Goal: Information Seeking & Learning: Learn about a topic

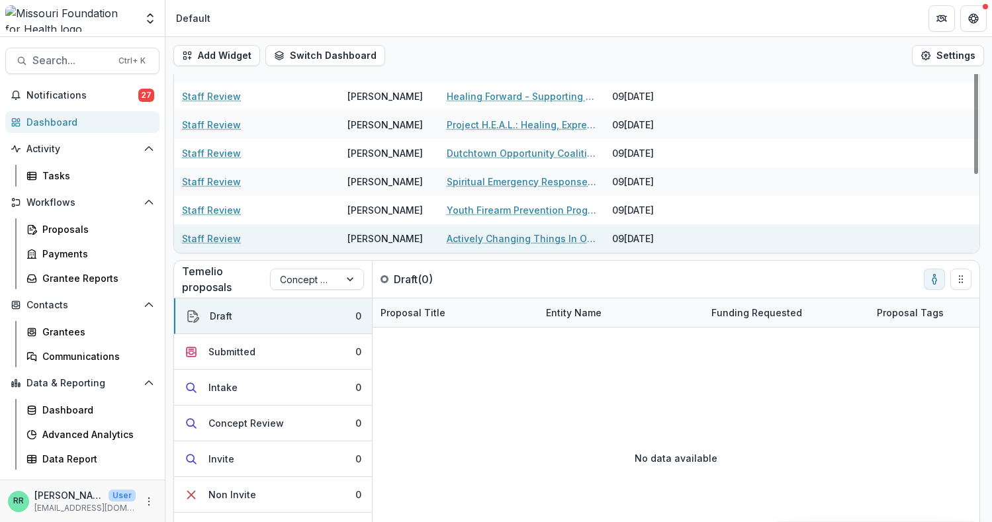
scroll to position [154, 0]
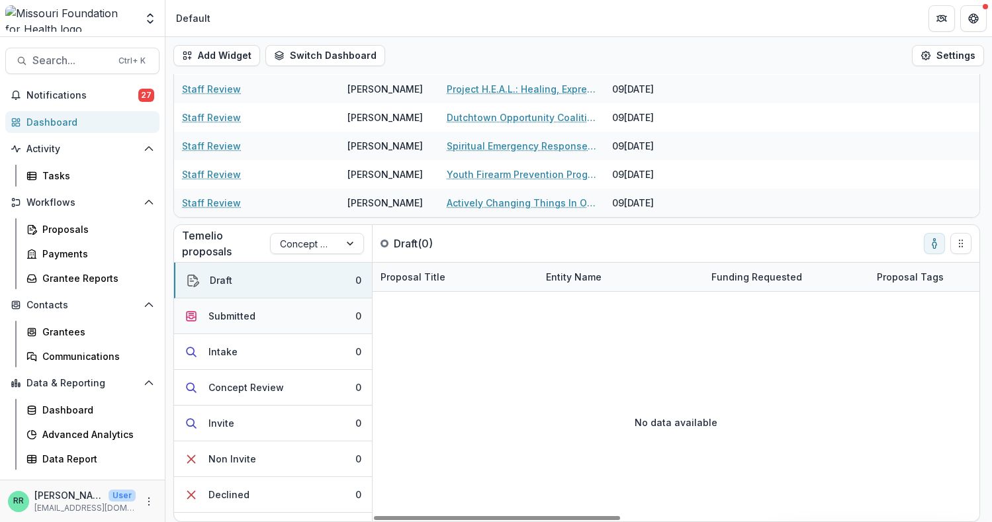
click at [223, 317] on div "Submitted" at bounding box center [231, 316] width 47 height 14
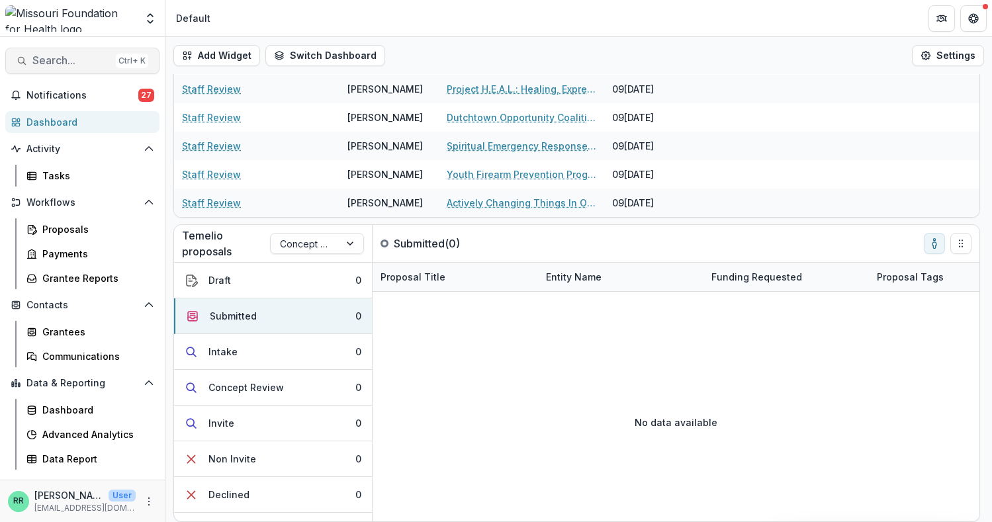
click at [61, 54] on span "Search..." at bounding box center [71, 60] width 78 height 13
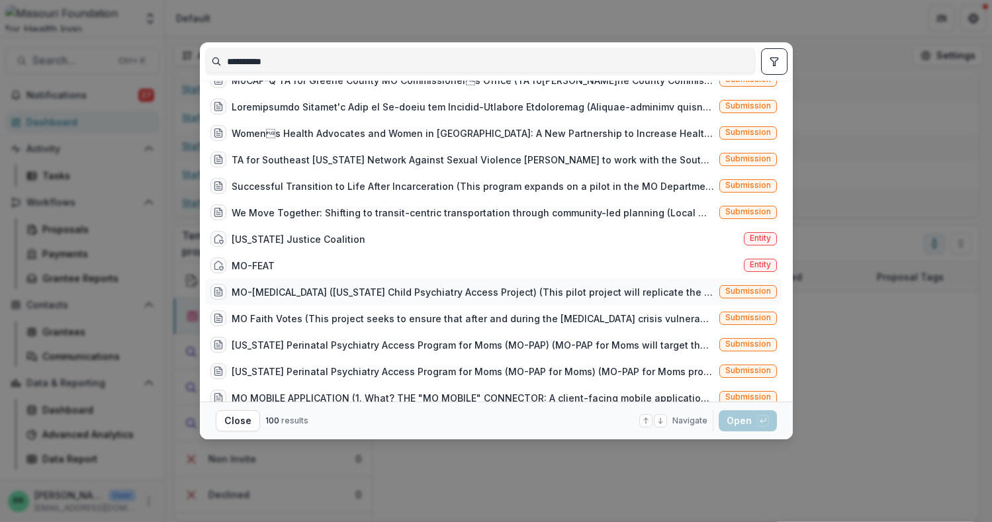
scroll to position [265, 0]
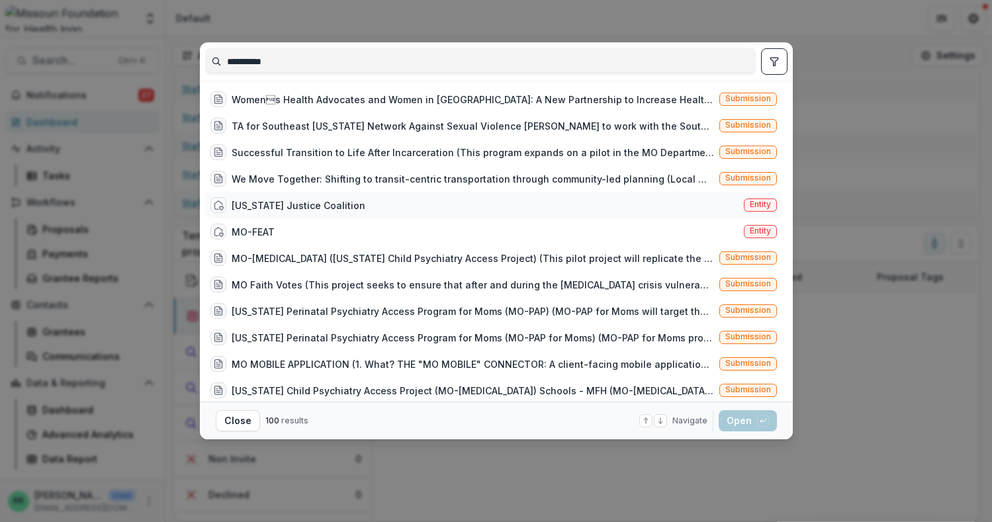
type input "**********"
click at [322, 205] on div "[US_STATE] Justice Coalition" at bounding box center [299, 206] width 134 height 14
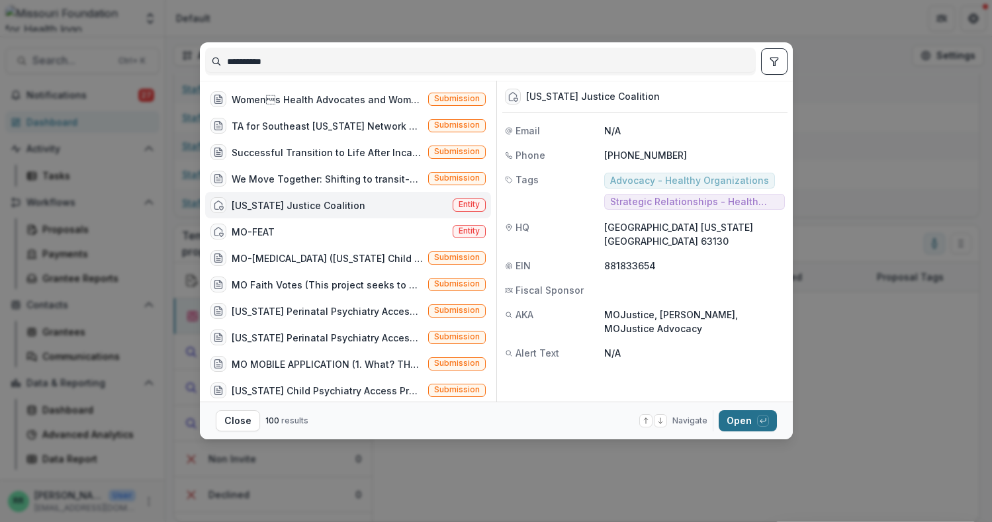
click at [754, 419] on button "Open with enter key" at bounding box center [748, 420] width 58 height 21
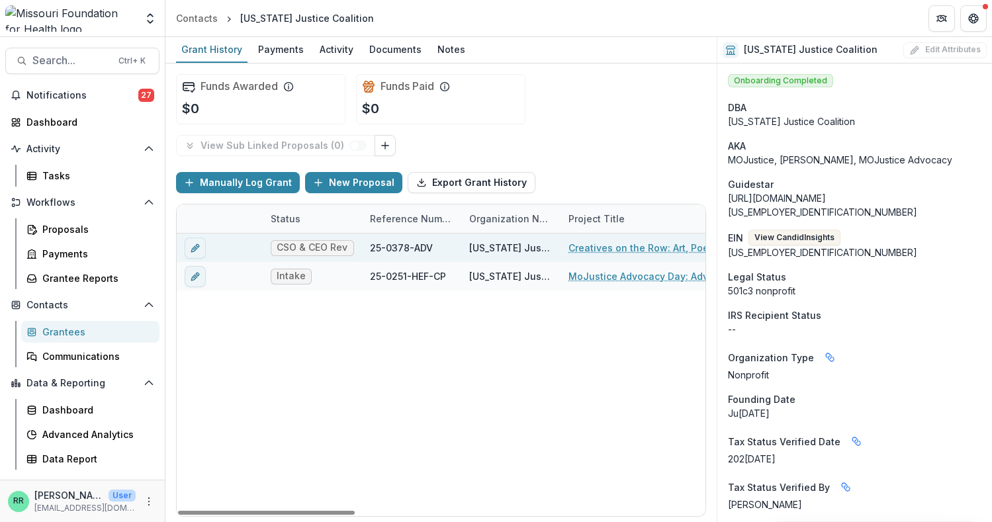
click at [625, 249] on link "Creatives on the Row: Art, Poetry, and Resistance" at bounding box center [643, 248] width 150 height 14
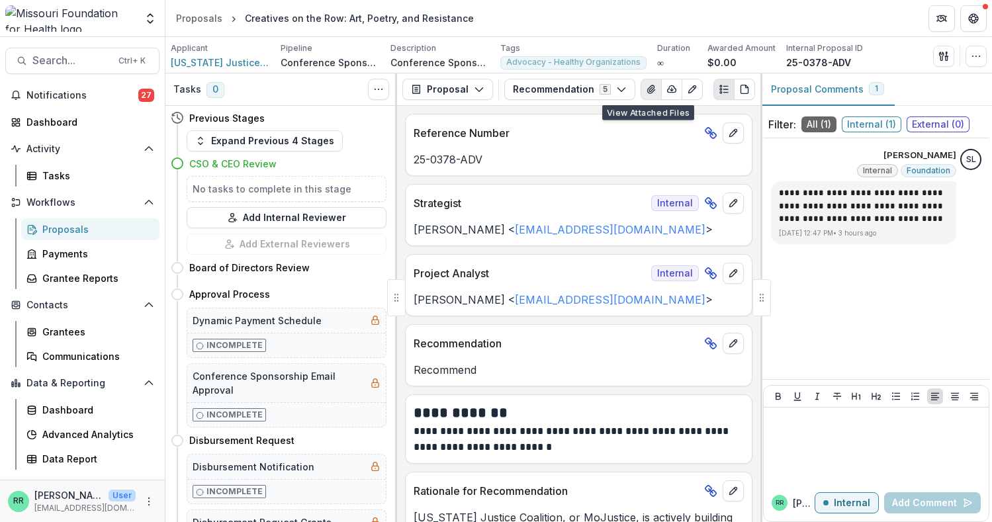
click at [647, 87] on icon "View Attached Files" at bounding box center [650, 89] width 7 height 8
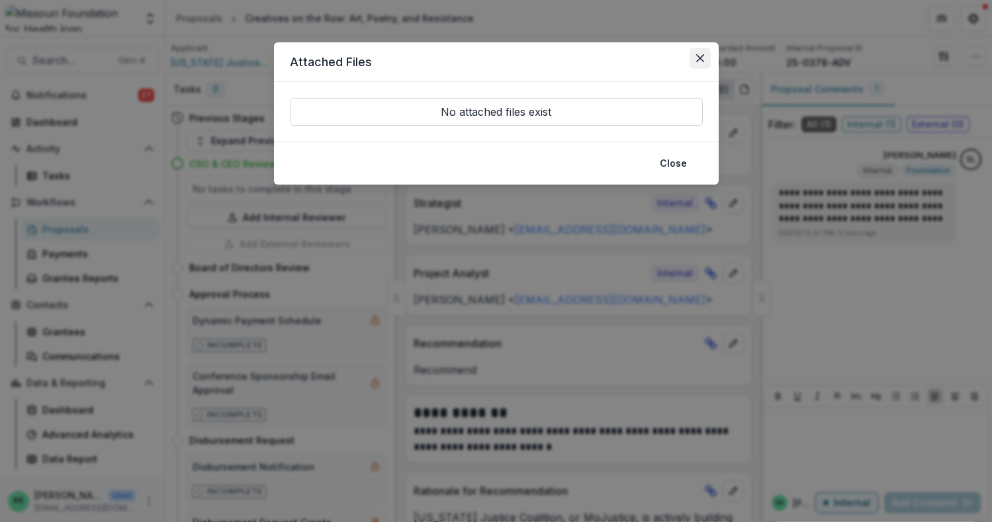
click at [698, 56] on icon "Close" at bounding box center [700, 58] width 8 height 8
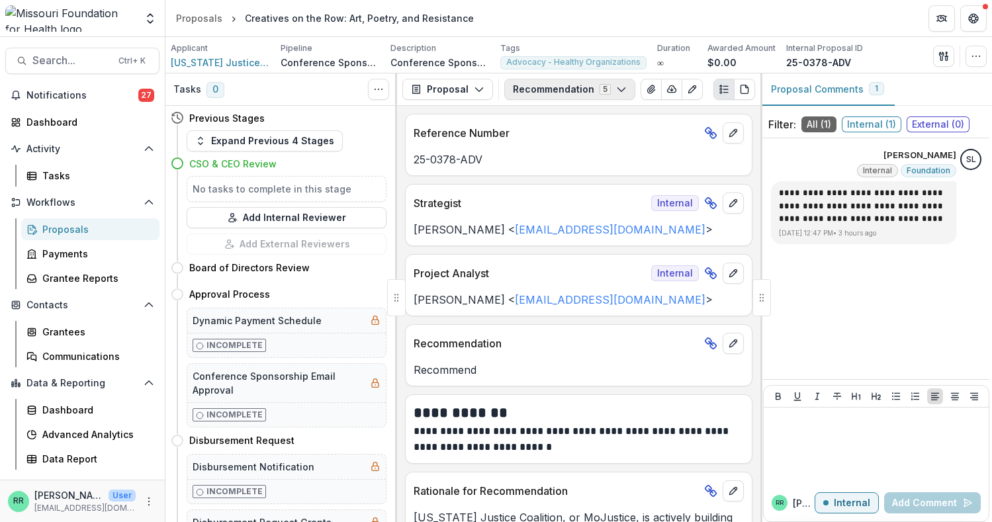
click at [576, 85] on button "Recommendation 5" at bounding box center [569, 89] width 131 height 21
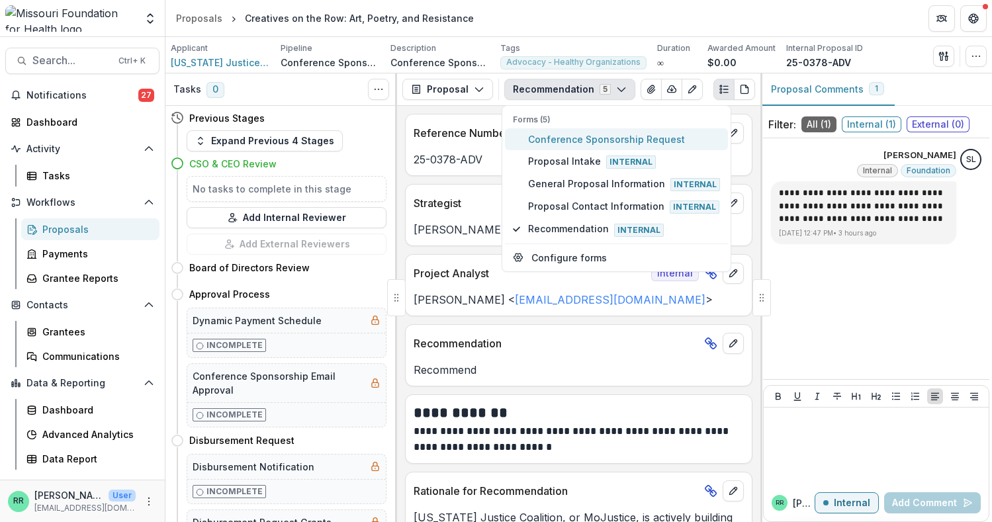
click at [568, 138] on span "Conference Sponsorship Request" at bounding box center [624, 139] width 192 height 14
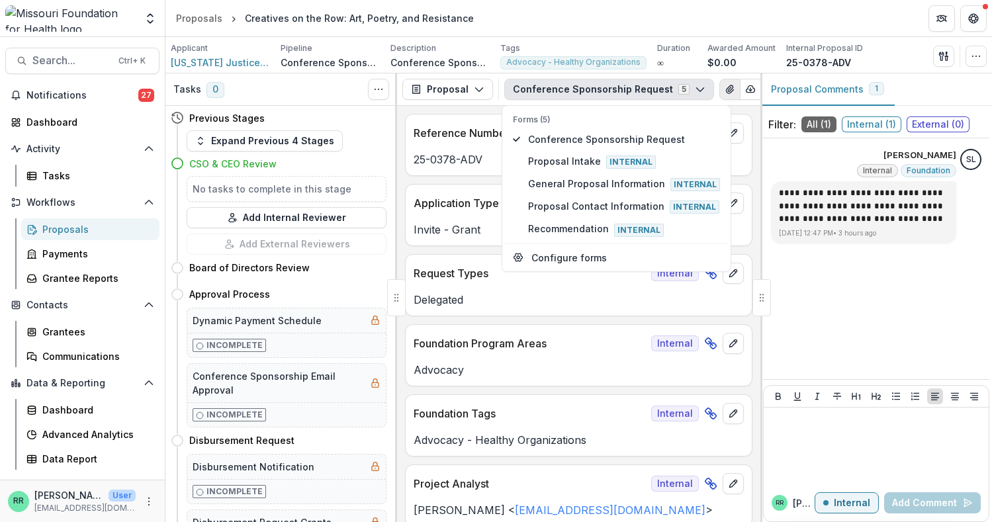
click at [725, 84] on icon "View Attached Files" at bounding box center [730, 89] width 11 height 11
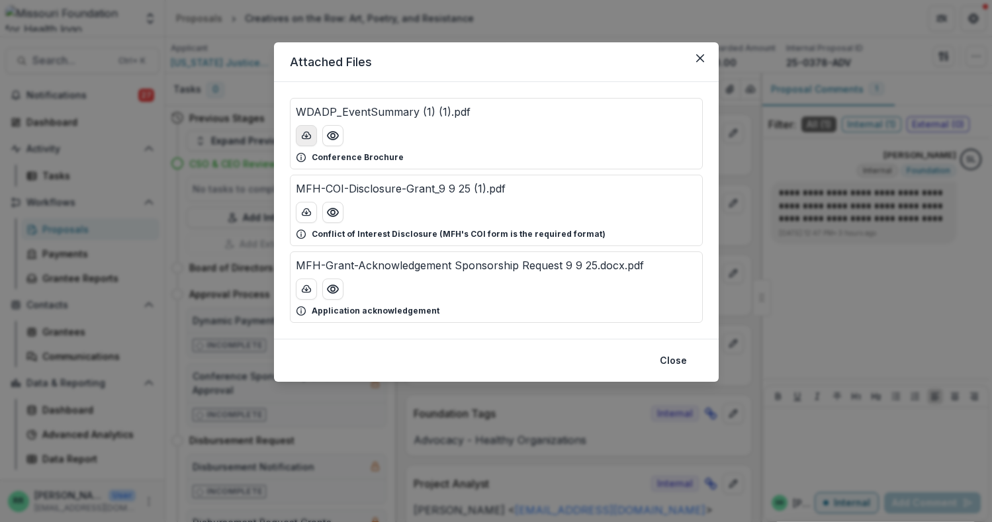
click at [306, 134] on line "download-button" at bounding box center [306, 135] width 0 height 3
click at [311, 212] on icon "download-button" at bounding box center [306, 212] width 11 height 11
click at [306, 291] on icon "download-button" at bounding box center [306, 289] width 11 height 11
click at [696, 61] on icon "Close" at bounding box center [700, 58] width 8 height 8
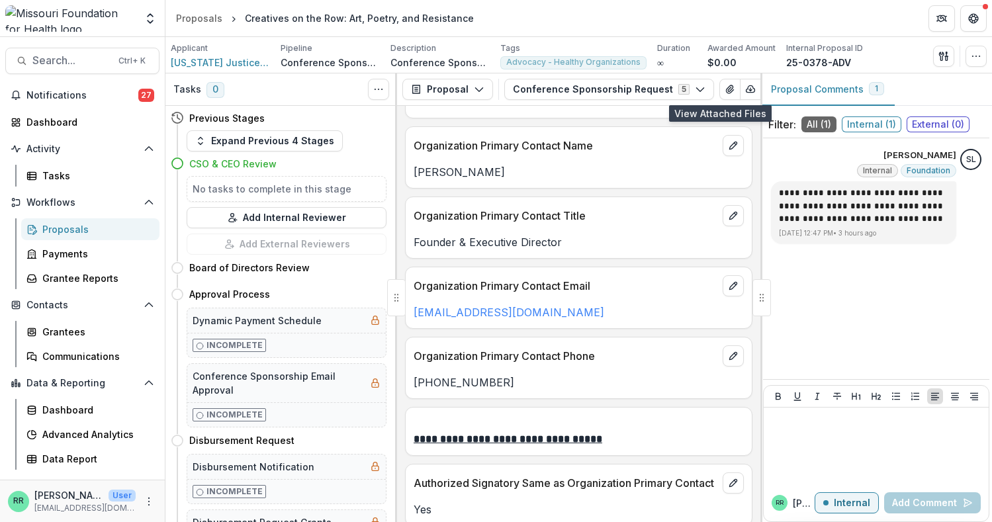
scroll to position [2184, 0]
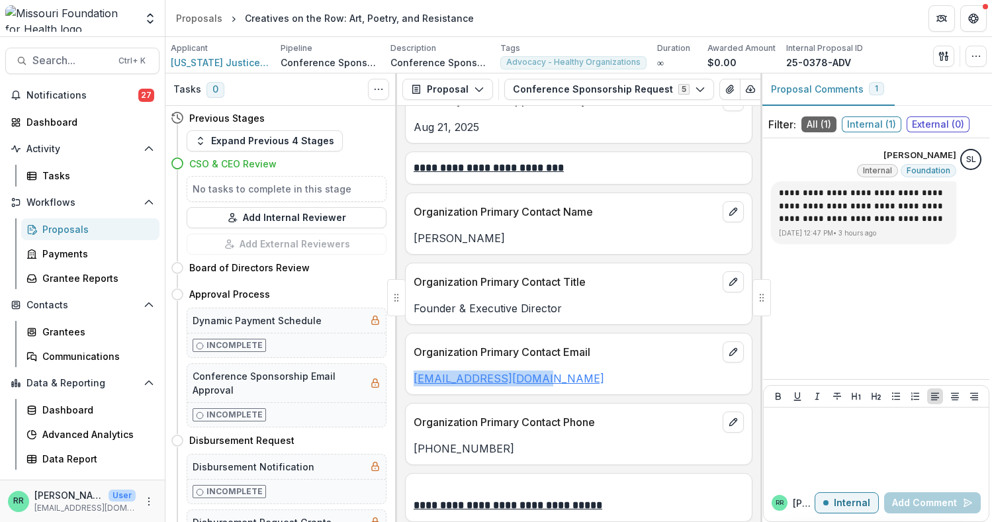
drag, startPoint x: 547, startPoint y: 369, endPoint x: 414, endPoint y: 369, distance: 133.7
click at [414, 371] on p "[EMAIL_ADDRESS][DOMAIN_NAME]" at bounding box center [579, 379] width 330 height 16
copy link "[EMAIL_ADDRESS][DOMAIN_NAME]"
drag, startPoint x: 490, startPoint y: 437, endPoint x: 404, endPoint y: 437, distance: 86.0
click at [404, 437] on div "**********" at bounding box center [578, 314] width 363 height 416
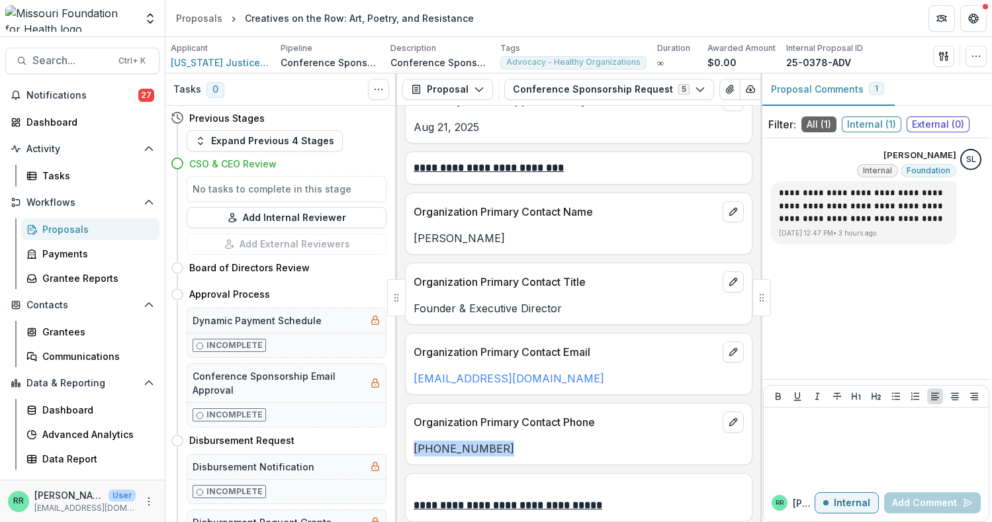
copy p "[PHONE_NUMBER]"
drag, startPoint x: 527, startPoint y: 294, endPoint x: 412, endPoint y: 295, distance: 114.5
click at [412, 300] on div "Founder & Executive Director" at bounding box center [579, 308] width 346 height 16
copy p "Founder & Executive Director"
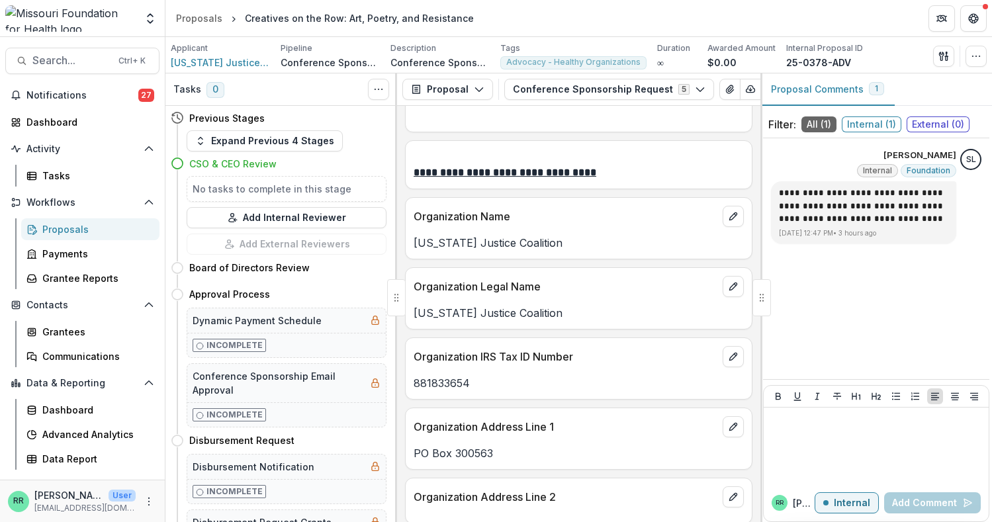
scroll to position [927, 0]
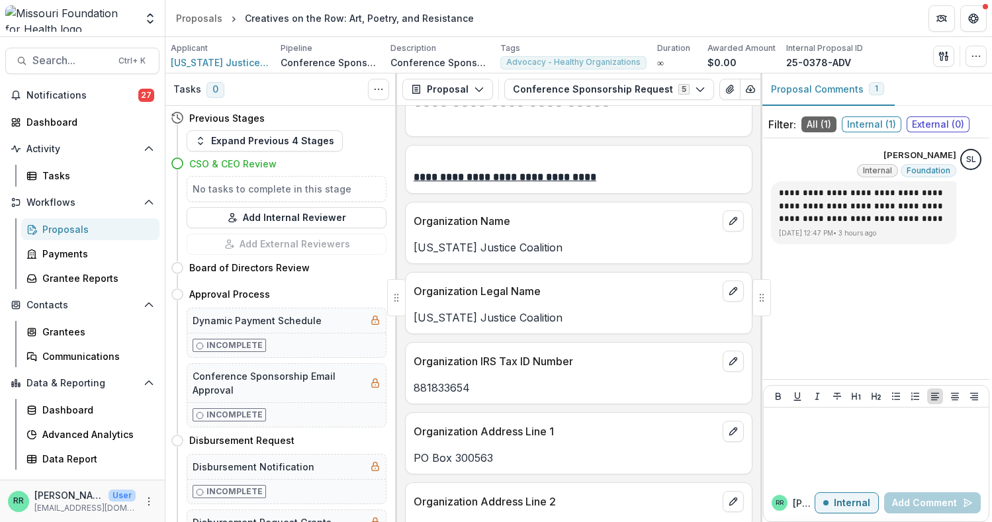
click at [543, 316] on p "[US_STATE] Justice Coalition" at bounding box center [579, 318] width 330 height 16
drag, startPoint x: 539, startPoint y: 318, endPoint x: 409, endPoint y: 317, distance: 130.4
click at [409, 317] on div "[US_STATE] Justice Coalition" at bounding box center [579, 318] width 346 height 16
copy p "[US_STATE] Justice Coalition"
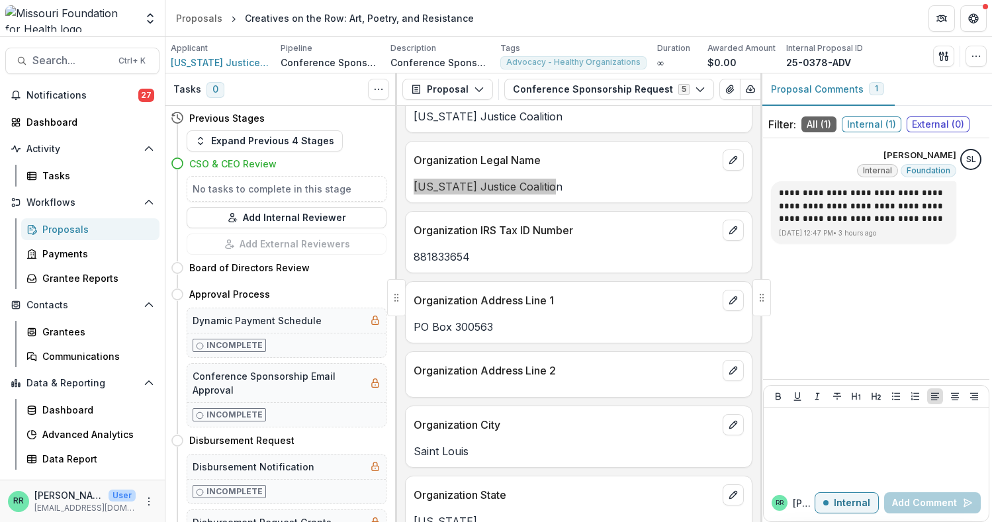
scroll to position [1125, 0]
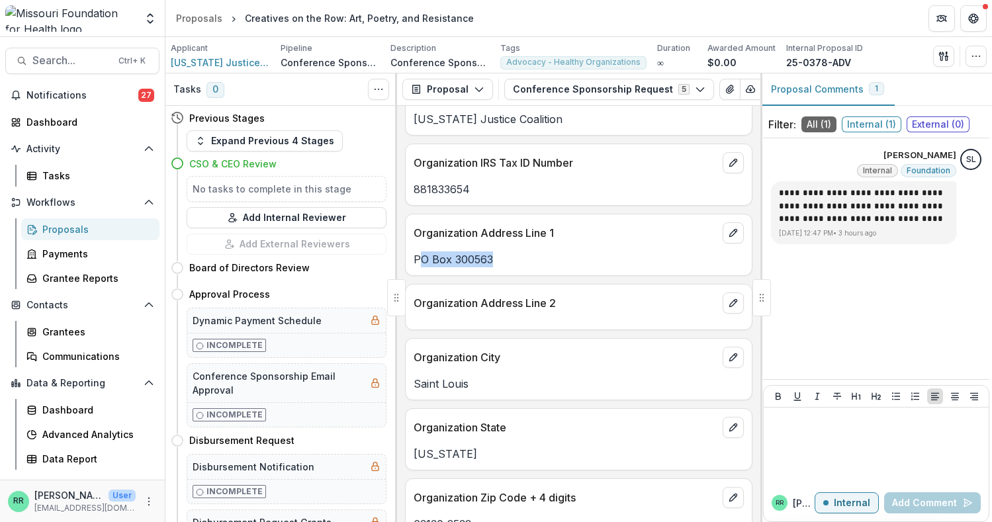
drag, startPoint x: 502, startPoint y: 264, endPoint x: 423, endPoint y: 261, distance: 78.8
click at [423, 261] on p "PO Box 300563" at bounding box center [579, 259] width 330 height 16
click at [408, 261] on div "PO Box 300563" at bounding box center [579, 259] width 346 height 16
drag, startPoint x: 424, startPoint y: 262, endPoint x: 414, endPoint y: 262, distance: 10.6
click at [414, 262] on p "PO Box 300563" at bounding box center [579, 259] width 330 height 16
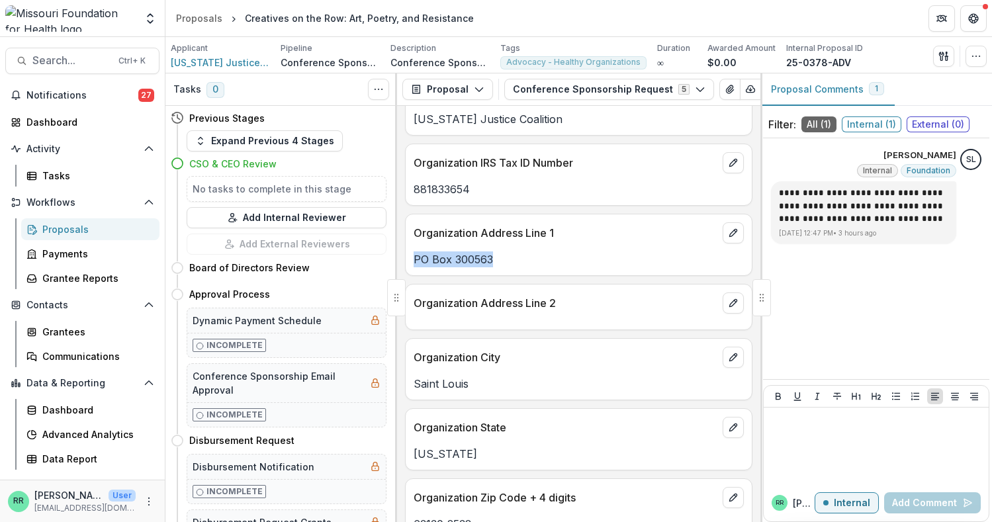
copy p "PO Box 300563"
drag, startPoint x: 471, startPoint y: 383, endPoint x: 407, endPoint y: 384, distance: 63.5
click at [407, 384] on div "Saint Louis" at bounding box center [579, 384] width 346 height 16
copy p "Saint Louis"
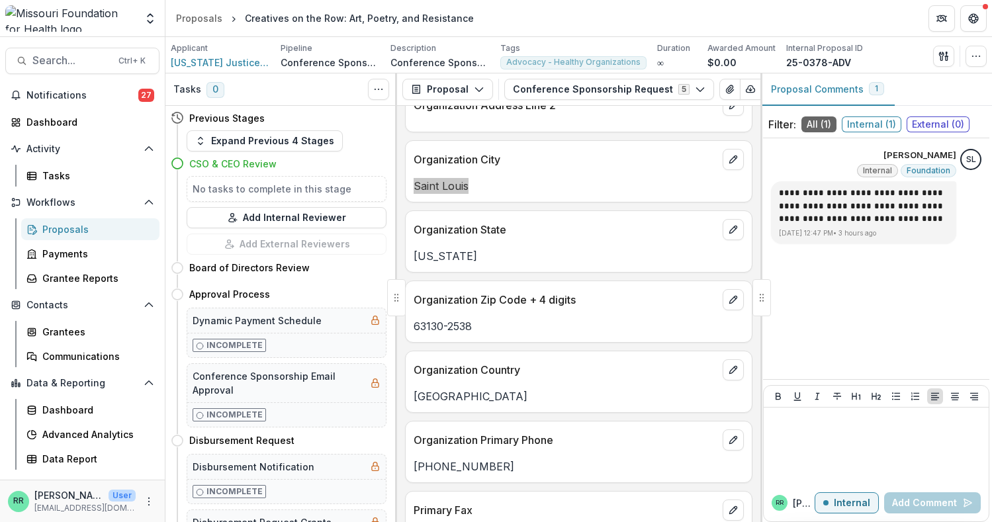
scroll to position [1324, 0]
drag, startPoint x: 484, startPoint y: 329, endPoint x: 402, endPoint y: 326, distance: 82.8
click at [402, 326] on div "**********" at bounding box center [578, 314] width 363 height 416
click at [539, 329] on p "63130-2538" at bounding box center [579, 326] width 330 height 16
drag, startPoint x: 443, startPoint y: 329, endPoint x: 408, endPoint y: 329, distance: 34.4
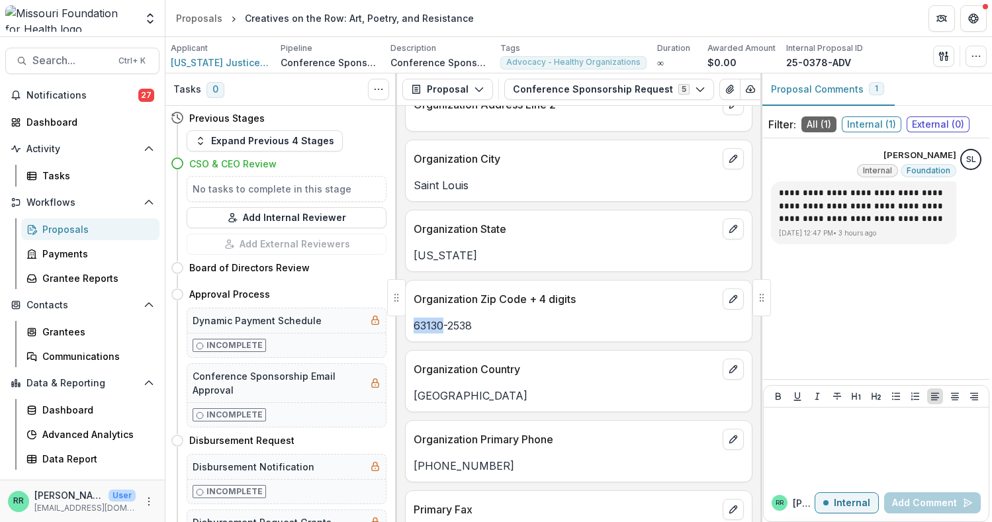
click at [408, 329] on div "63130-2538" at bounding box center [579, 326] width 346 height 16
copy p "63130"
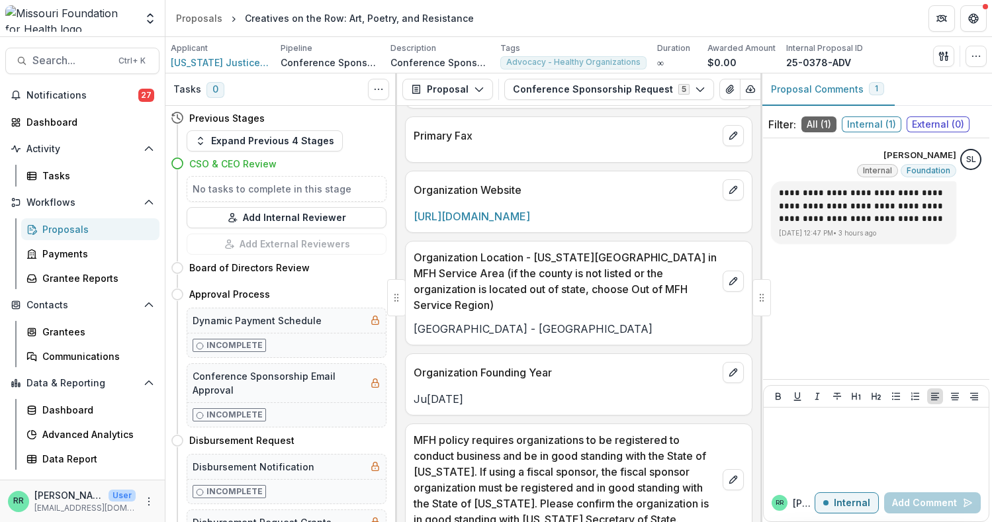
scroll to position [1721, 0]
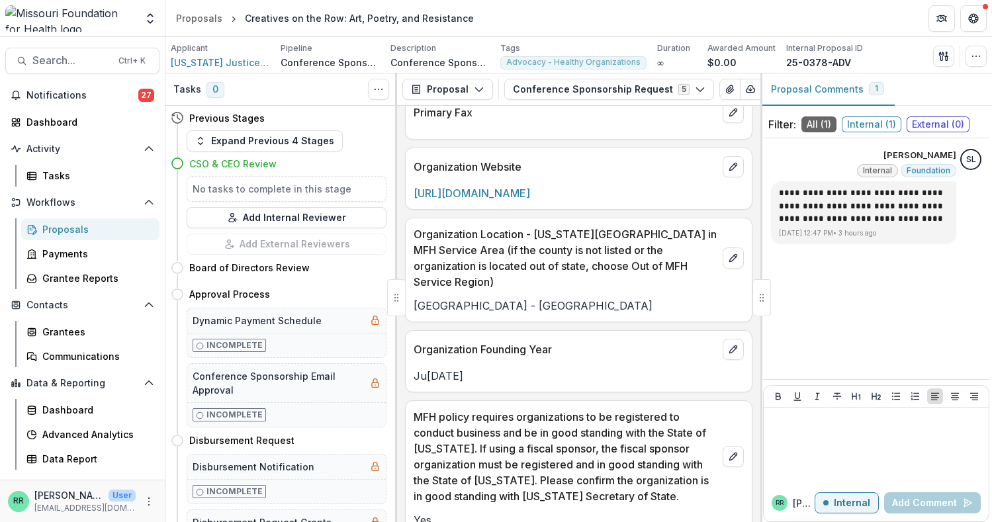
click at [556, 250] on p "Organization Location - [US_STATE][GEOGRAPHIC_DATA] in MFH Service Area (if the…" at bounding box center [566, 258] width 304 height 64
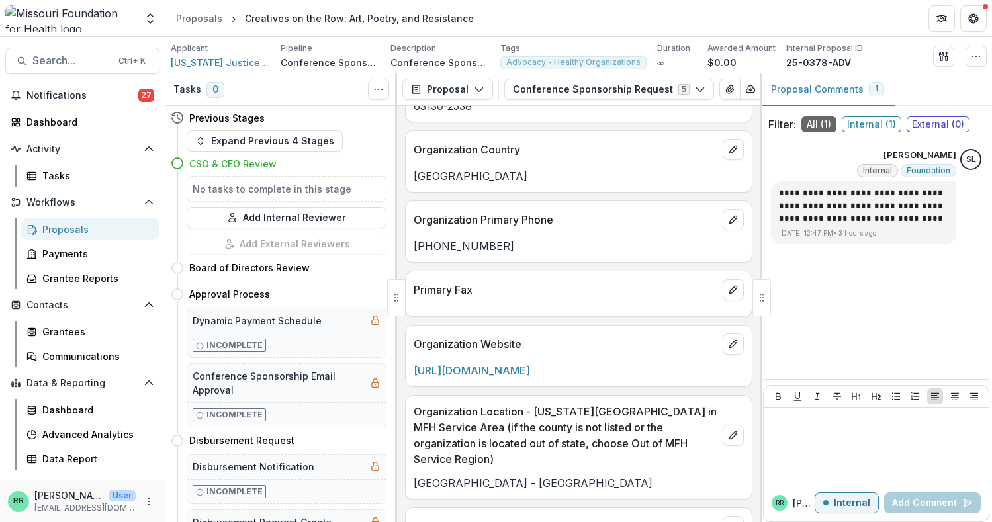
scroll to position [1522, 0]
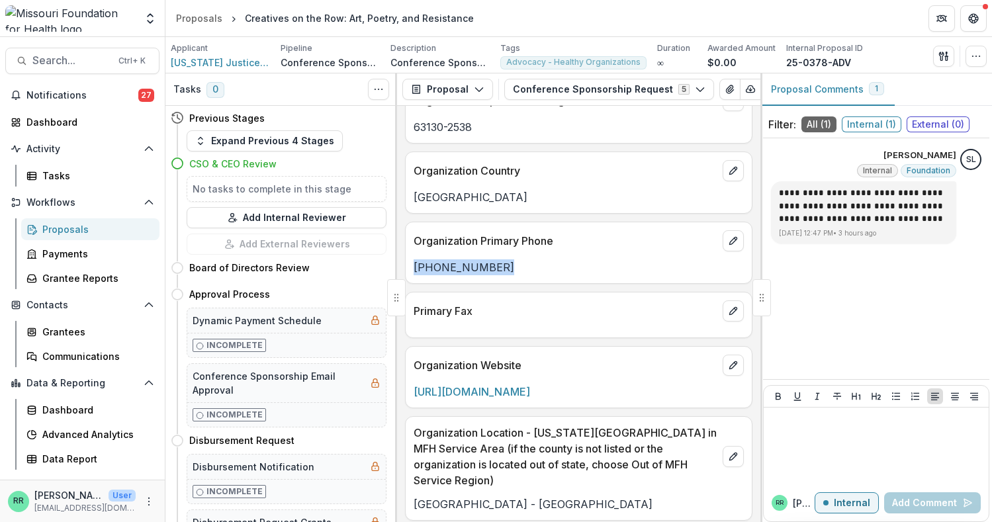
drag, startPoint x: 492, startPoint y: 271, endPoint x: 407, endPoint y: 272, distance: 84.7
click at [407, 272] on div "[PHONE_NUMBER]" at bounding box center [579, 267] width 346 height 16
copy p "[PHONE_NUMBER]"
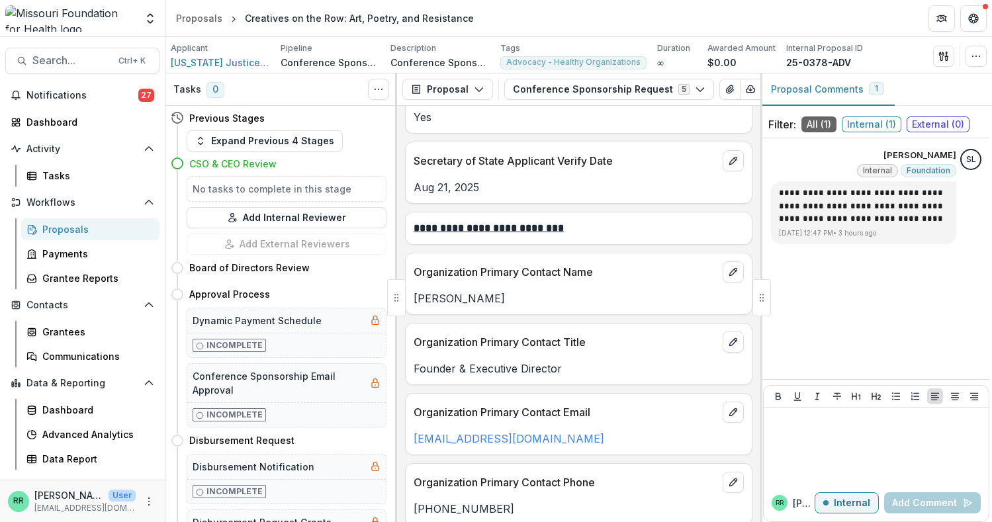
scroll to position [2118, 0]
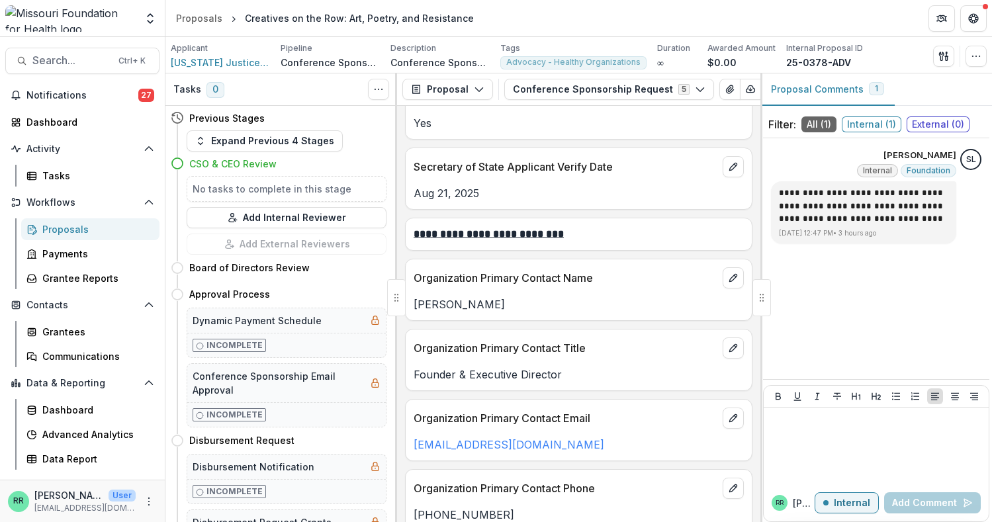
click at [551, 443] on div "Organization Primary Contact Email [EMAIL_ADDRESS][DOMAIN_NAME]" at bounding box center [578, 430] width 347 height 62
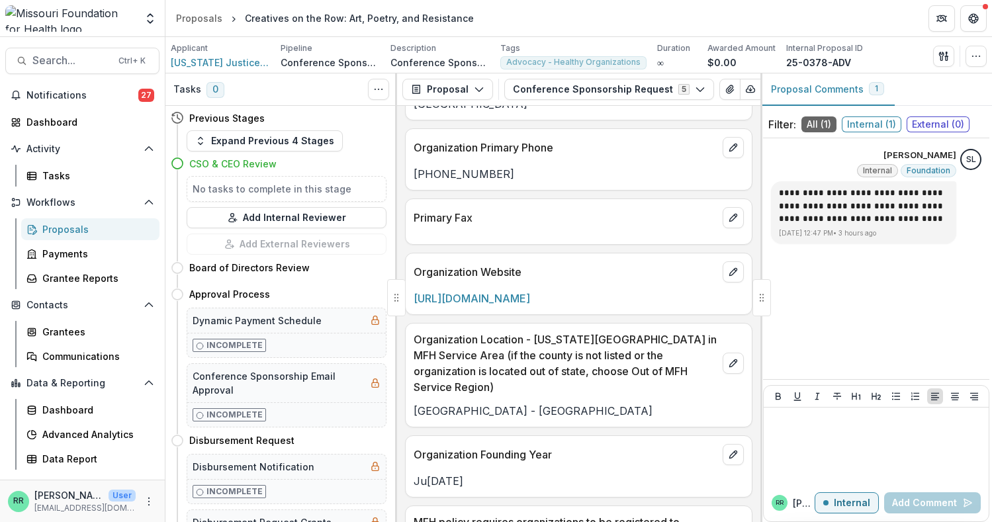
scroll to position [1588, 0]
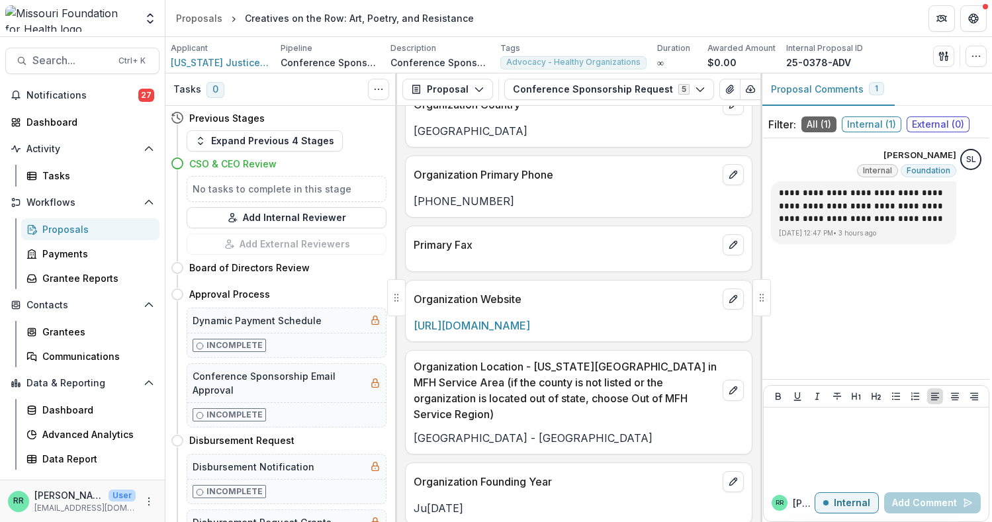
drag, startPoint x: 573, startPoint y: 333, endPoint x: 412, endPoint y: 333, distance: 161.5
click at [412, 333] on div "[URL][DOMAIN_NAME]" at bounding box center [579, 326] width 346 height 16
copy link "[URL][DOMAIN_NAME]"
click at [615, 366] on p "Organization Location - [US_STATE][GEOGRAPHIC_DATA] in MFH Service Area (if the…" at bounding box center [566, 391] width 304 height 64
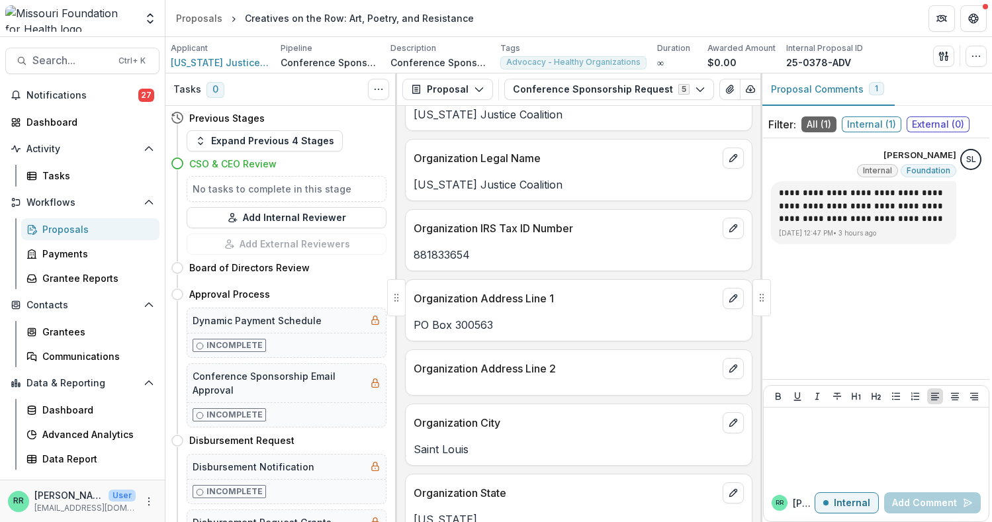
scroll to position [927, 0]
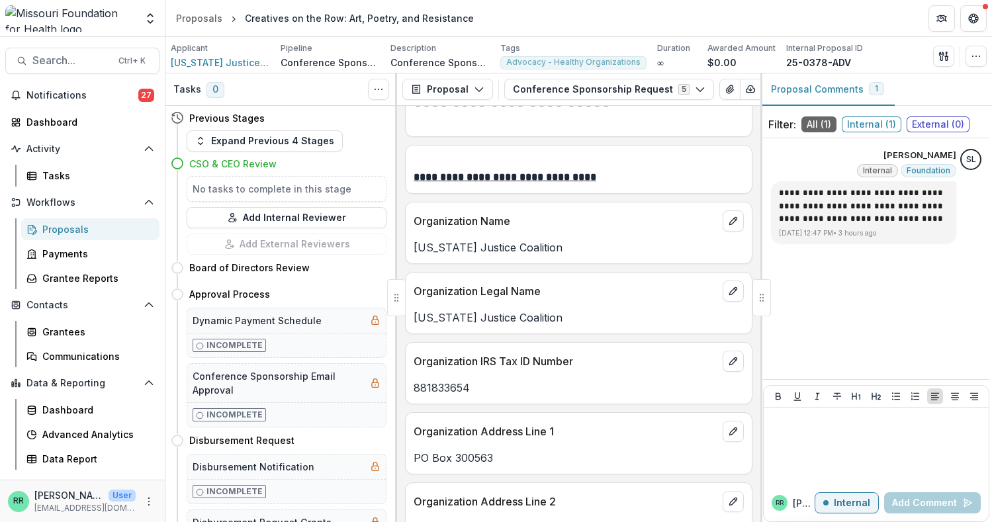
click at [431, 386] on p "881833654" at bounding box center [579, 388] width 330 height 16
copy p "881833654"
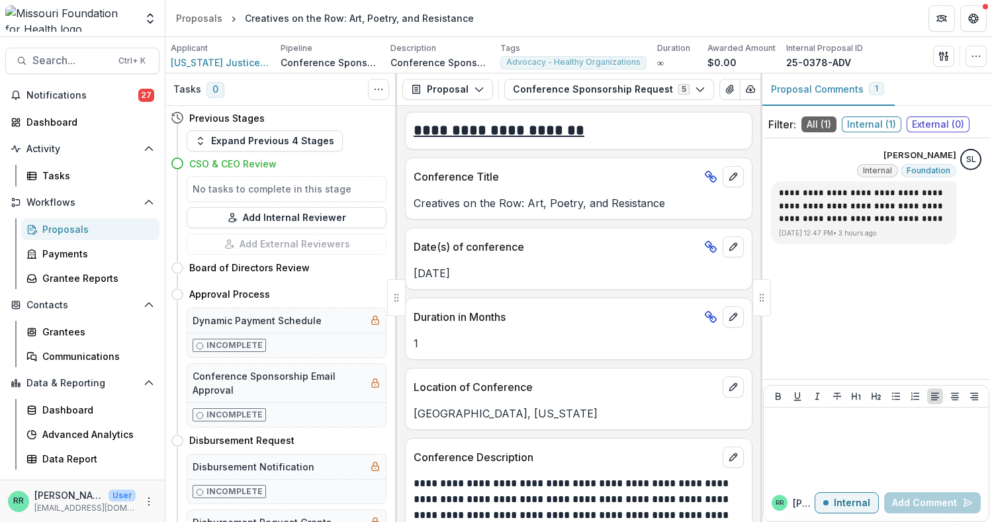
scroll to position [3557, 0]
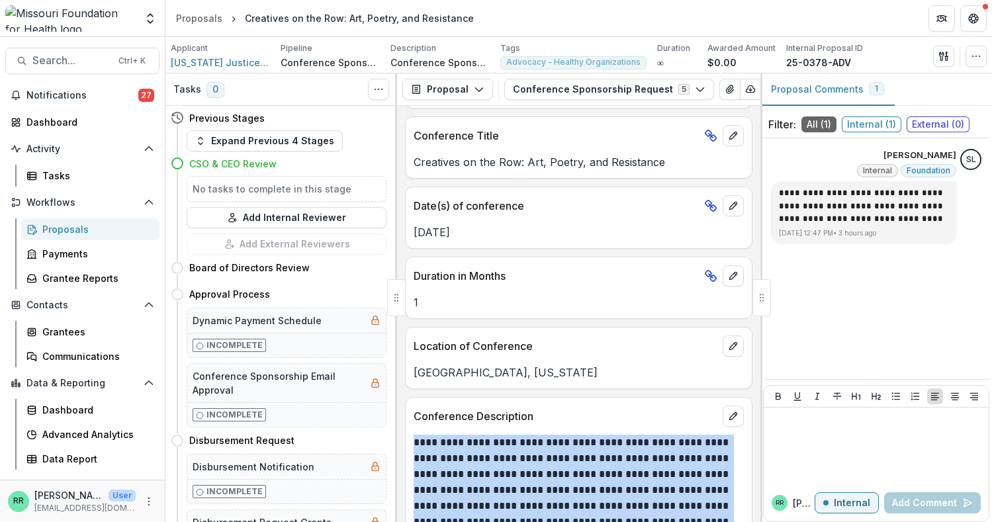
drag, startPoint x: 491, startPoint y: 482, endPoint x: 412, endPoint y: 451, distance: 84.7
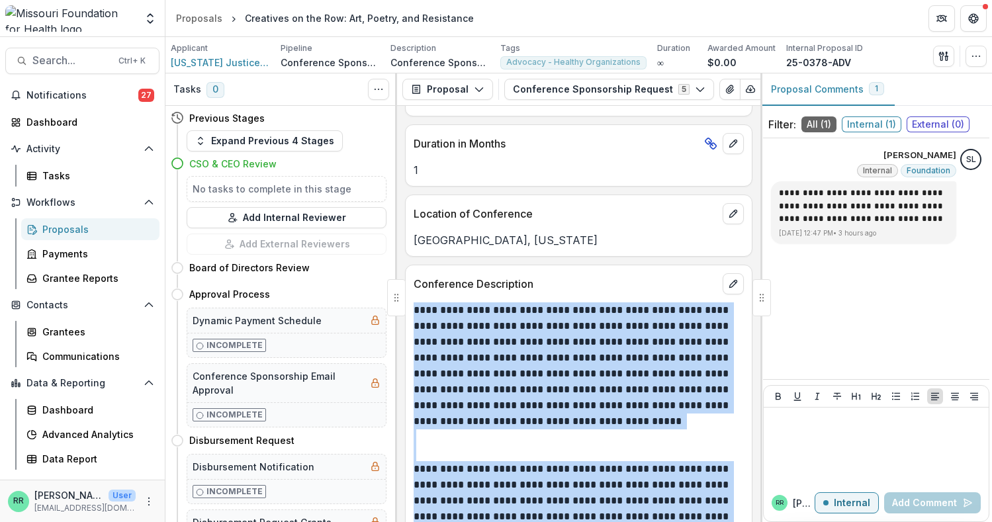
scroll to position [3756, 0]
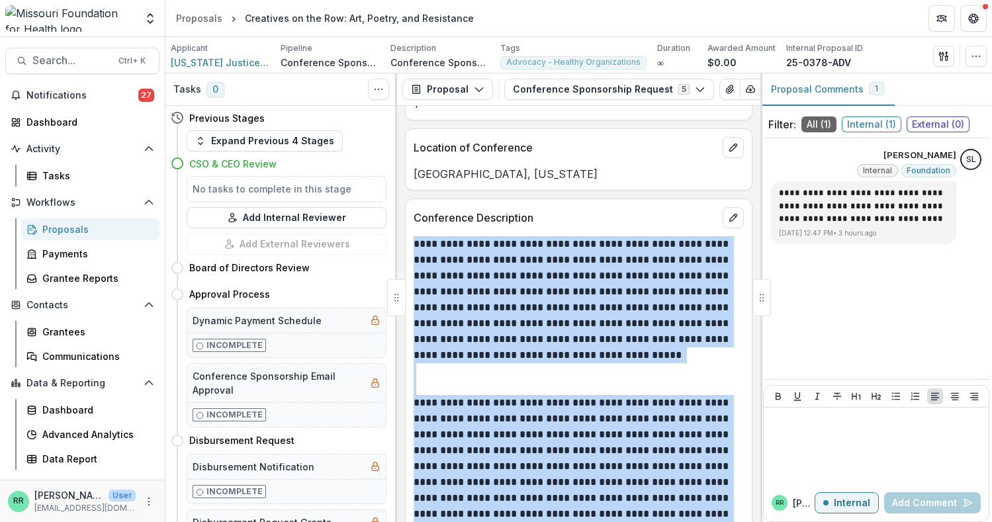
click at [518, 390] on p at bounding box center [579, 379] width 330 height 32
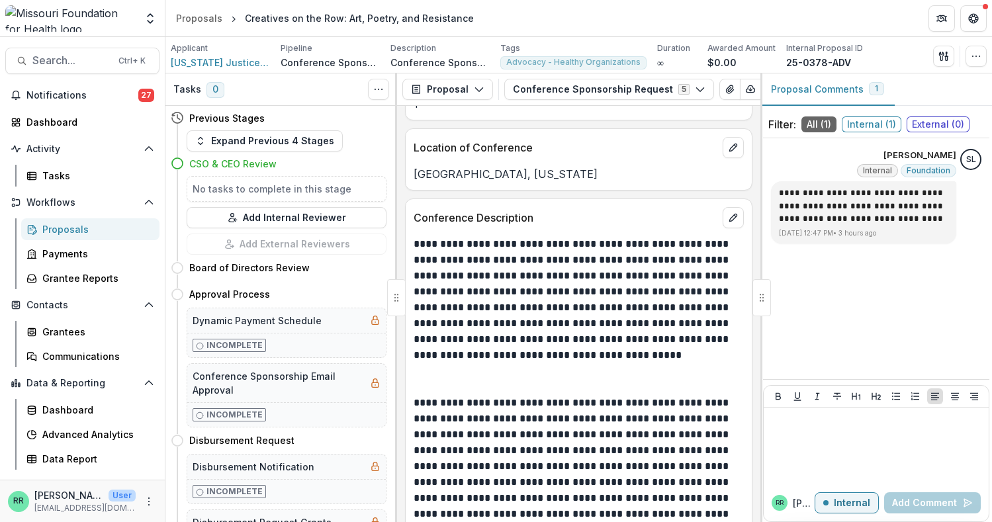
drag, startPoint x: 630, startPoint y: 390, endPoint x: 691, endPoint y: 390, distance: 60.9
click at [691, 390] on p at bounding box center [579, 379] width 330 height 32
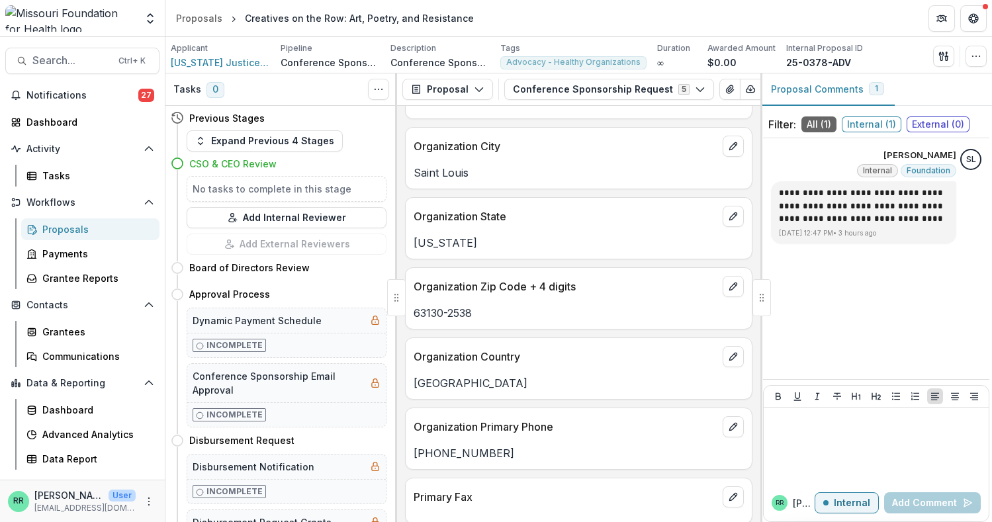
scroll to position [1456, 0]
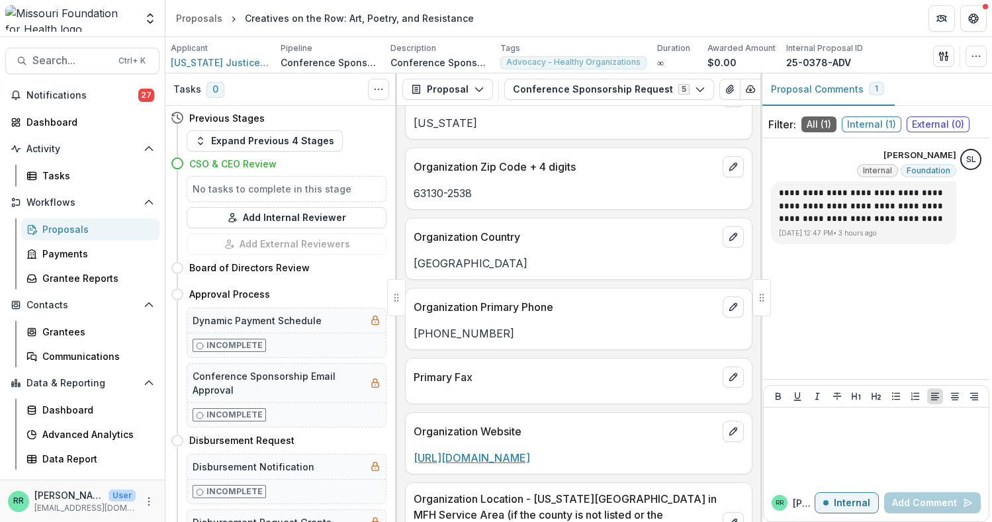
click at [514, 461] on link "[URL][DOMAIN_NAME]" at bounding box center [472, 457] width 116 height 13
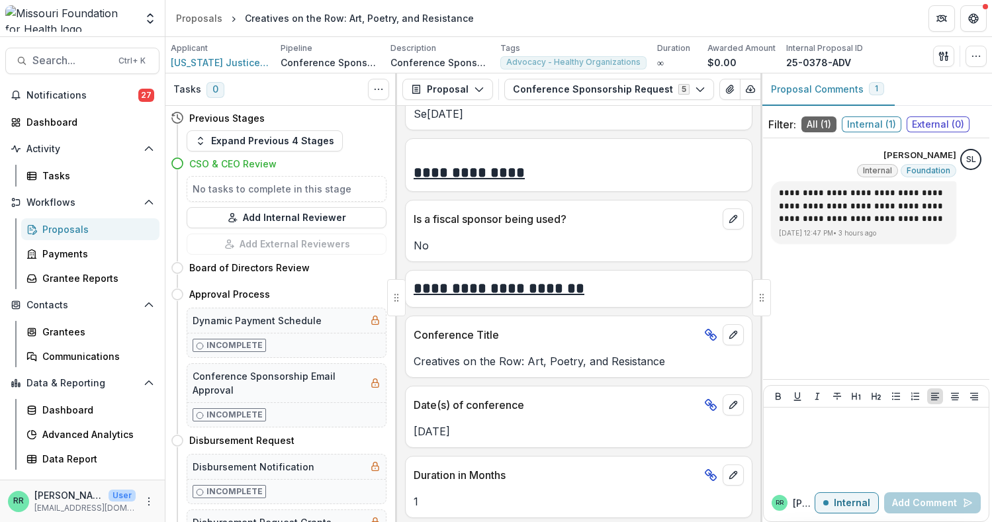
scroll to position [3375, 0]
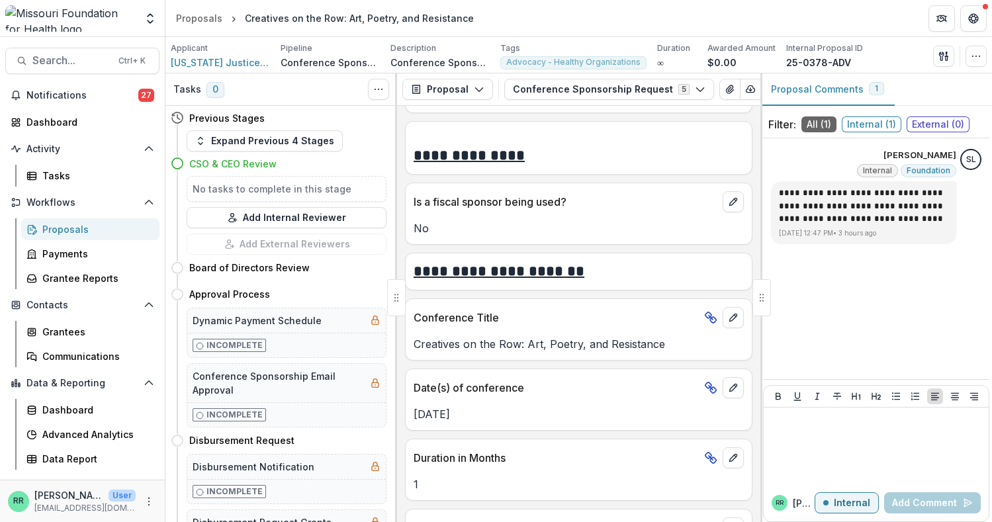
drag, startPoint x: 666, startPoint y: 352, endPoint x: 409, endPoint y: 352, distance: 257.4
click at [409, 352] on div "Creatives on the Row: Art, Poetry, and Resistance" at bounding box center [579, 344] width 346 height 16
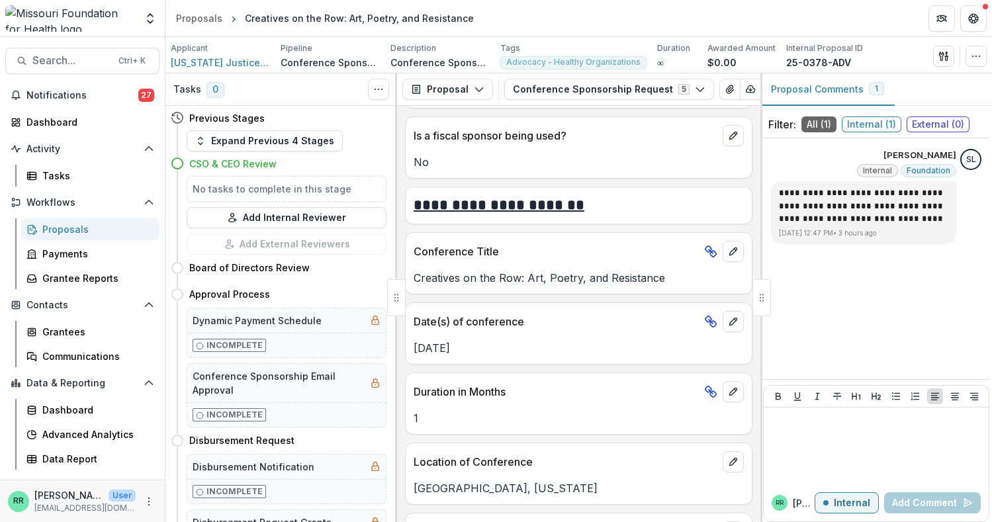
scroll to position [3772, 0]
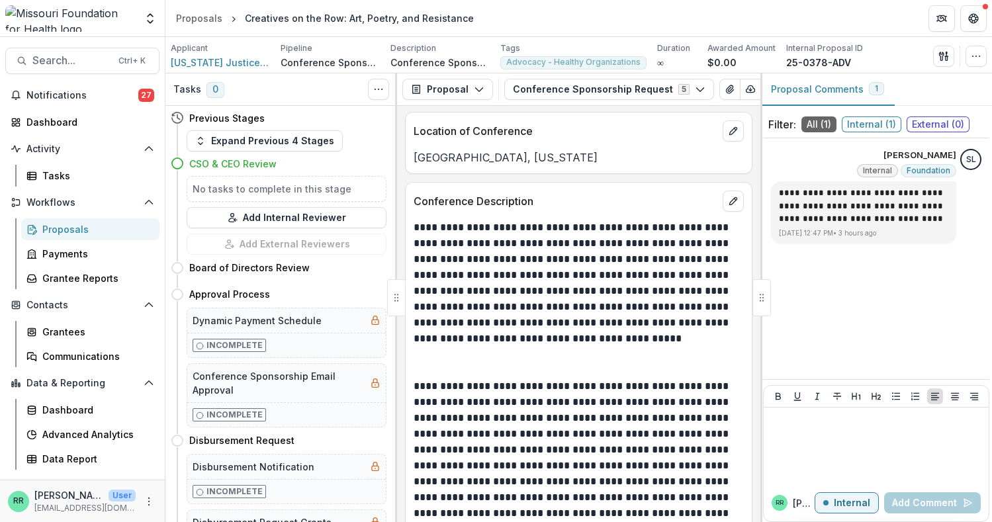
click at [503, 272] on p "**********" at bounding box center [577, 283] width 326 height 127
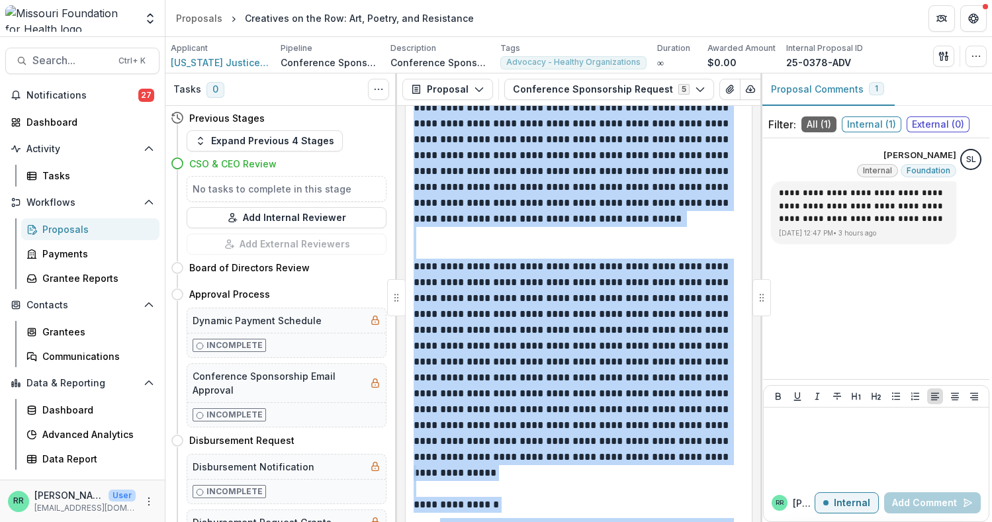
scroll to position [4338, 0]
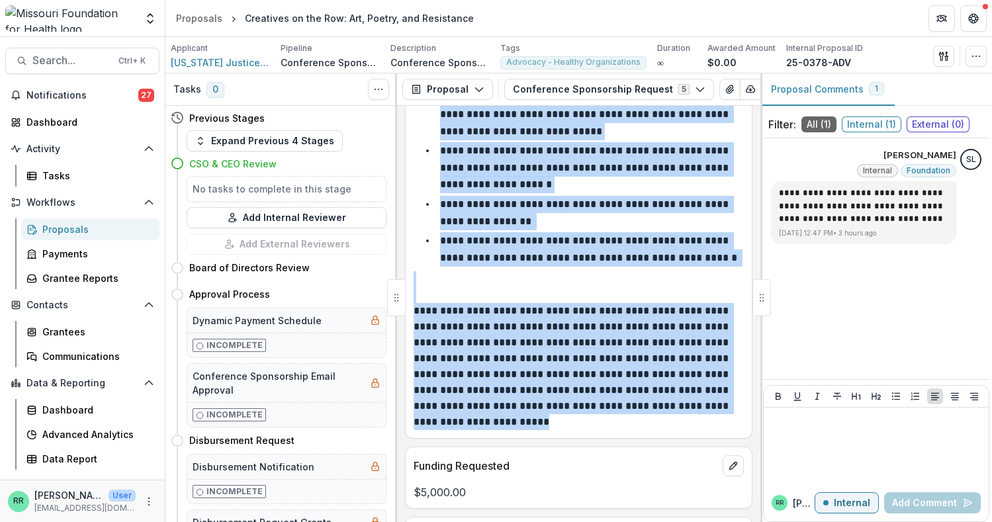
drag, startPoint x: 414, startPoint y: 232, endPoint x: 515, endPoint y: 428, distance: 220.5
click at [515, 428] on div "**********" at bounding box center [579, 42] width 330 height 777
click at [510, 277] on div "**********" at bounding box center [579, 42] width 330 height 777
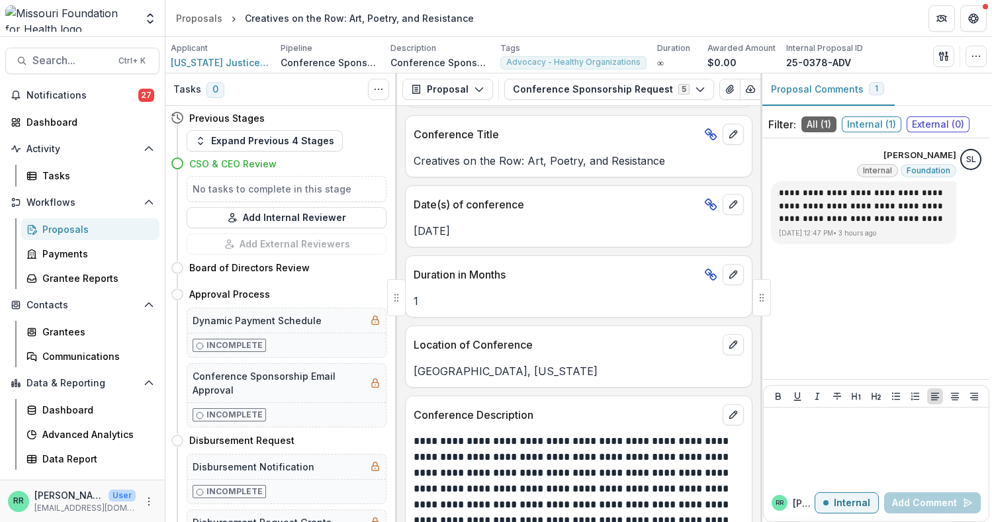
scroll to position [3492, 0]
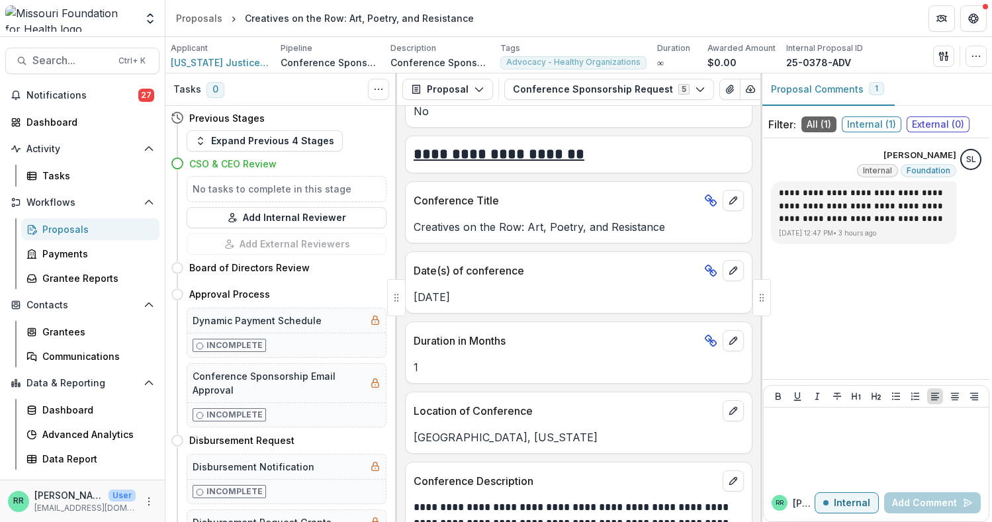
drag, startPoint x: 469, startPoint y: 304, endPoint x: 415, endPoint y: 308, distance: 54.4
click at [415, 305] on p "[DATE]" at bounding box center [579, 297] width 330 height 16
click at [514, 303] on p "[DATE]" at bounding box center [579, 297] width 330 height 16
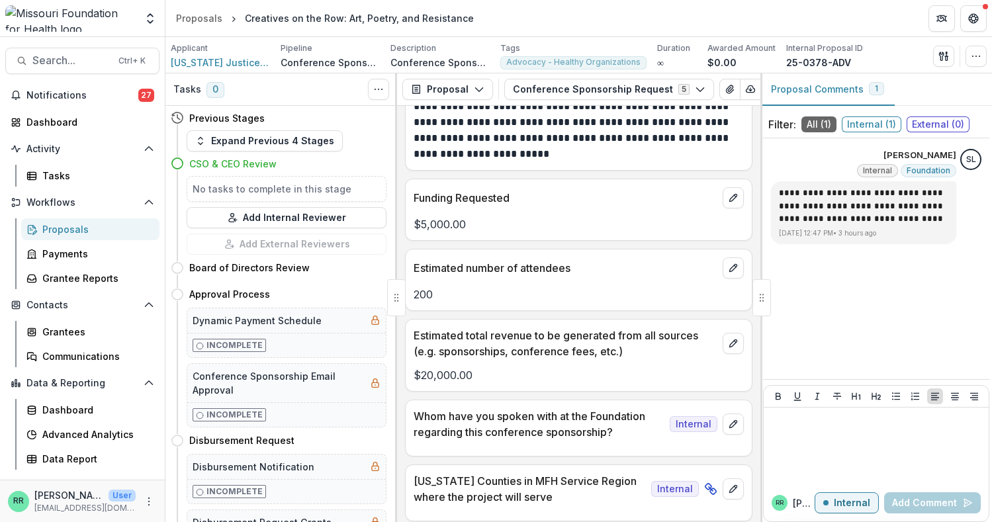
scroll to position [4750, 0]
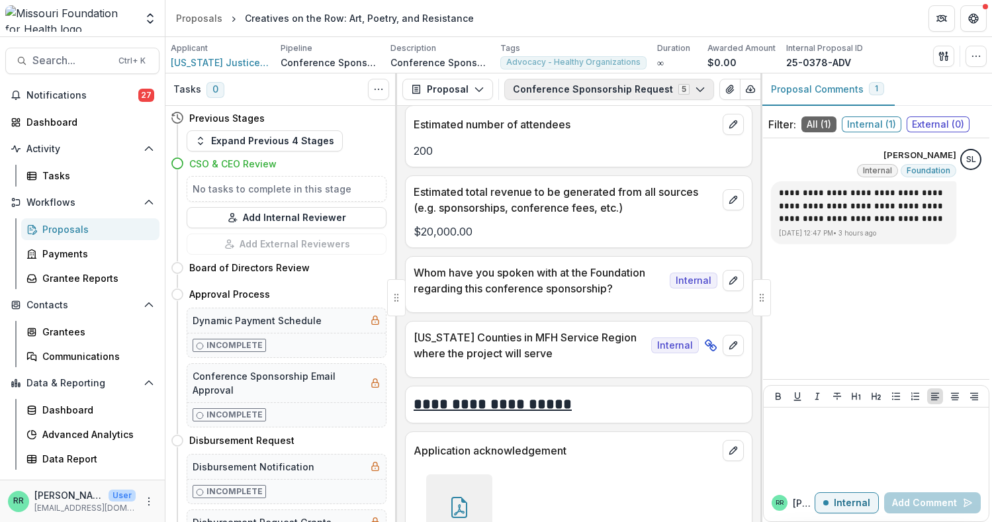
click at [682, 90] on button "Conference Sponsorship Request 5" at bounding box center [609, 89] width 210 height 21
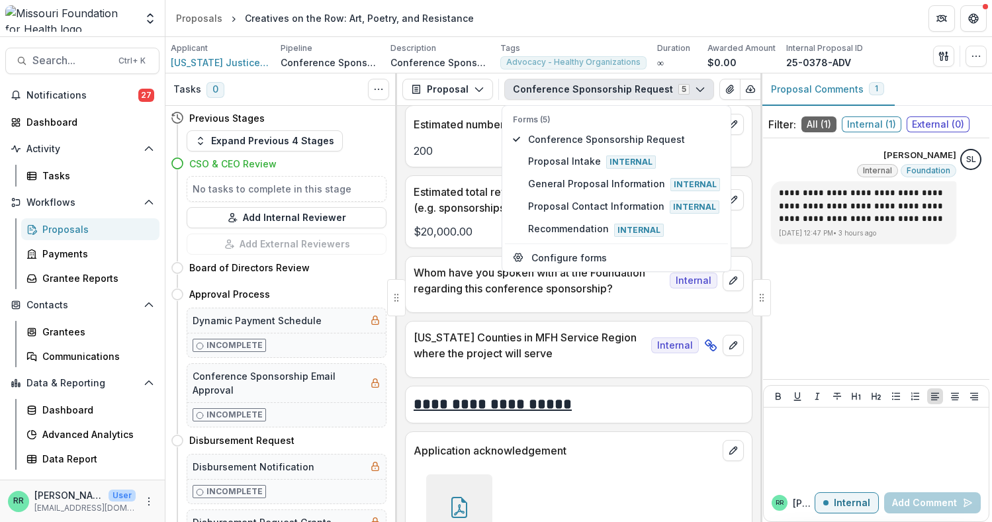
click at [695, 90] on icon "button" at bounding box center [700, 89] width 11 height 11
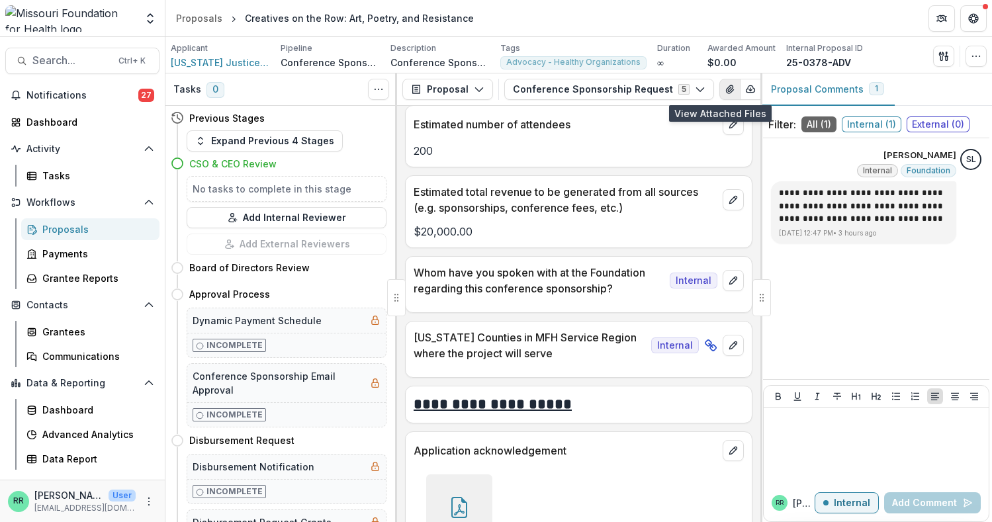
click at [725, 91] on icon "View Attached Files" at bounding box center [730, 89] width 11 height 11
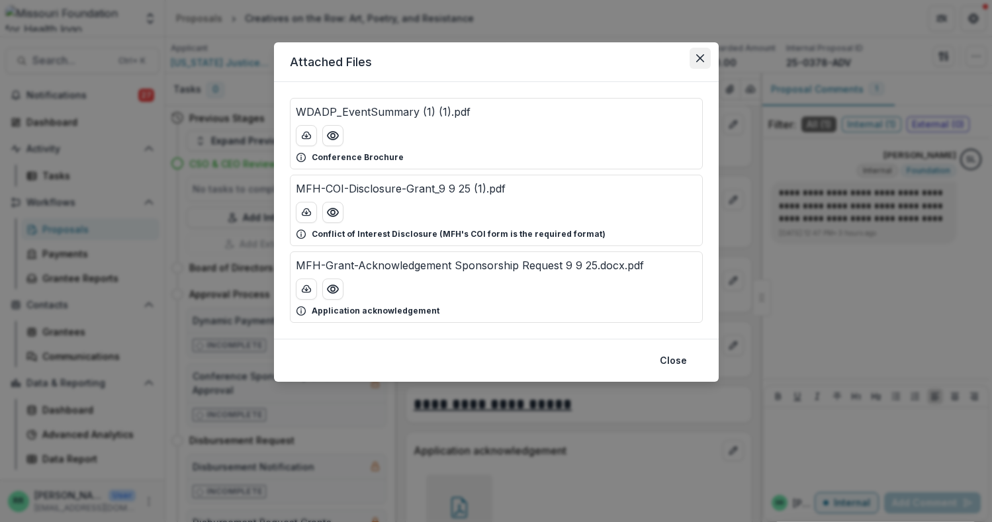
click at [700, 58] on icon "Close" at bounding box center [700, 58] width 8 height 8
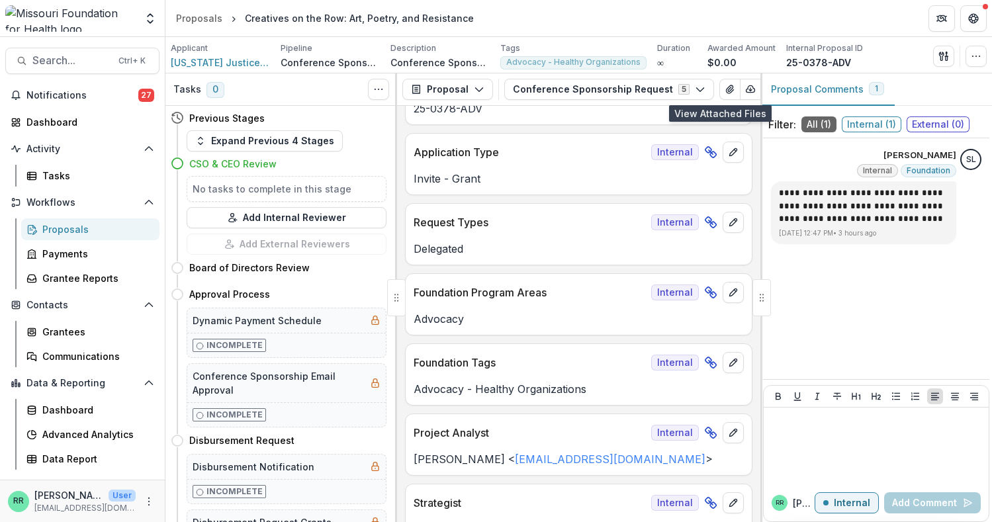
scroll to position [0, 0]
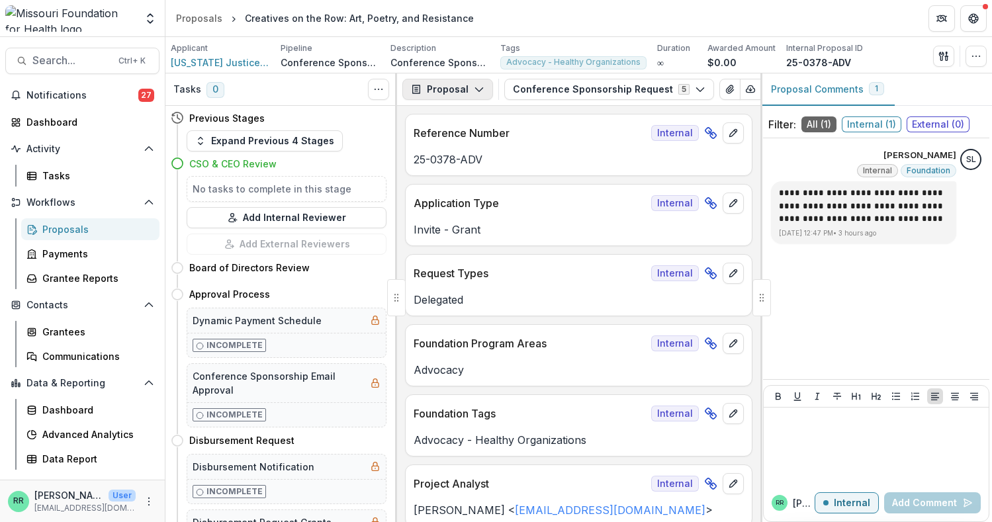
click at [475, 87] on icon "button" at bounding box center [479, 89] width 11 height 11
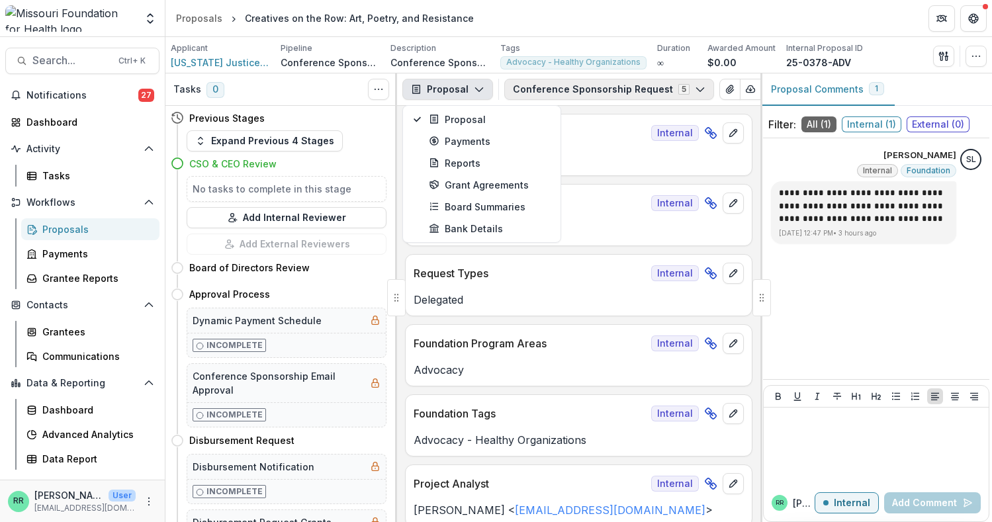
click at [567, 82] on button "Conference Sponsorship Request 5" at bounding box center [609, 89] width 210 height 21
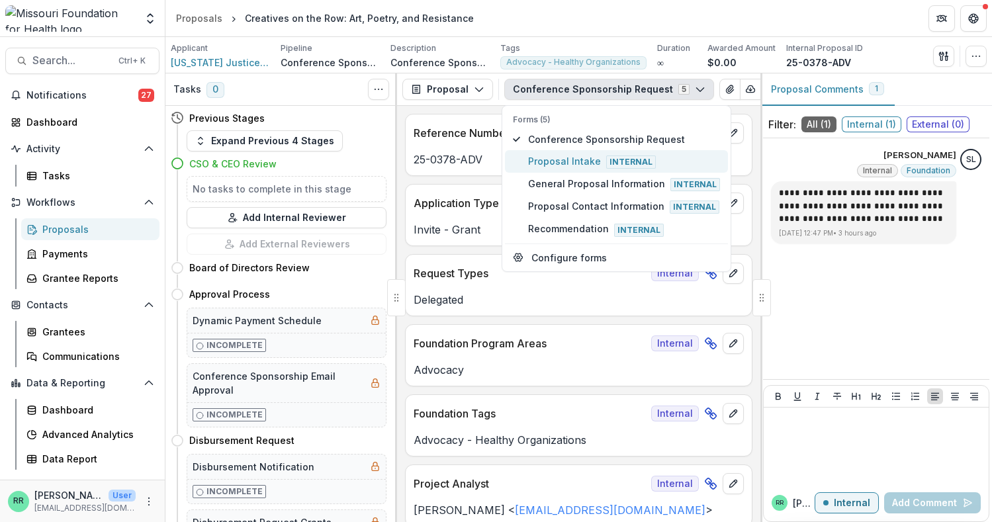
click at [568, 157] on span "Proposal Intake Internal" at bounding box center [624, 161] width 192 height 15
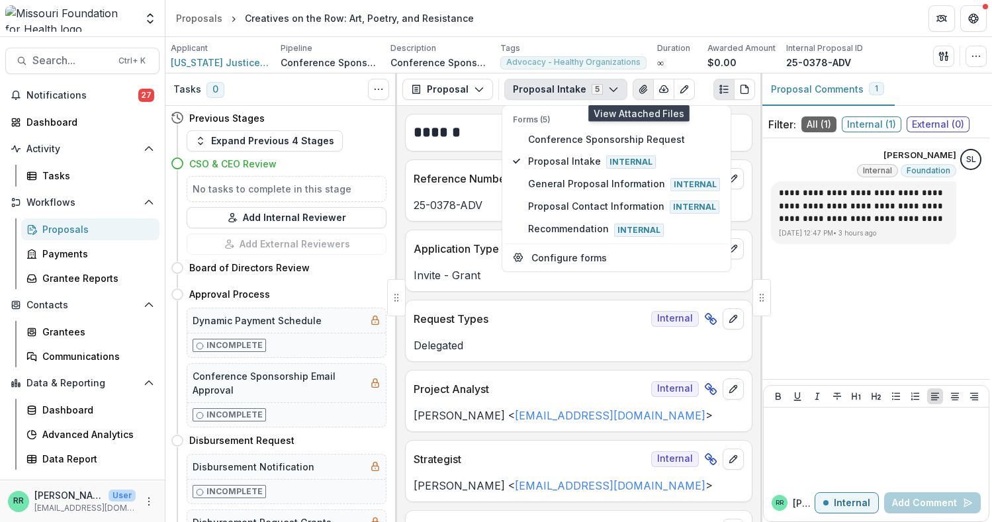
click at [638, 87] on icon "View Attached Files" at bounding box center [643, 89] width 11 height 11
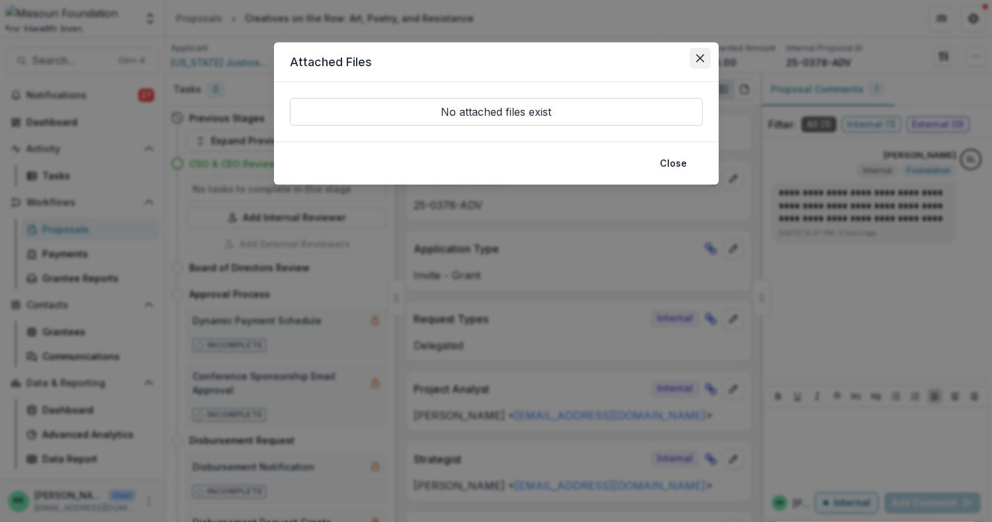
click at [703, 54] on button "Close" at bounding box center [700, 58] width 21 height 21
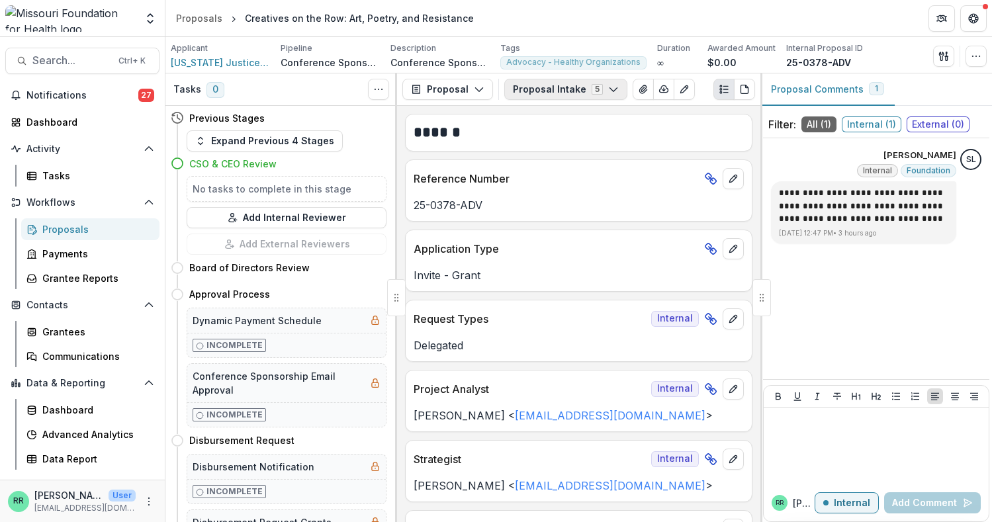
click at [565, 93] on button "Proposal Intake 5" at bounding box center [565, 89] width 123 height 21
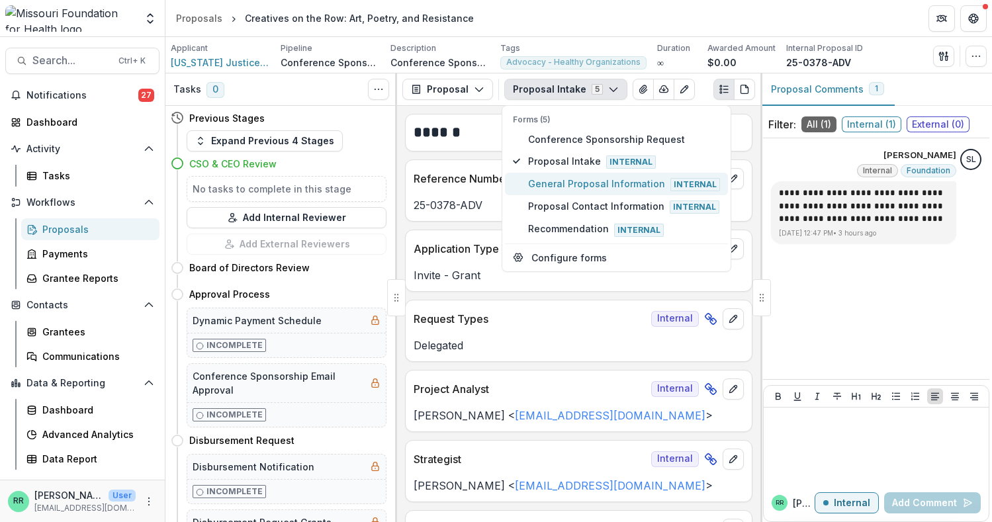
click at [549, 182] on span "General Proposal Information Internal" at bounding box center [624, 184] width 192 height 15
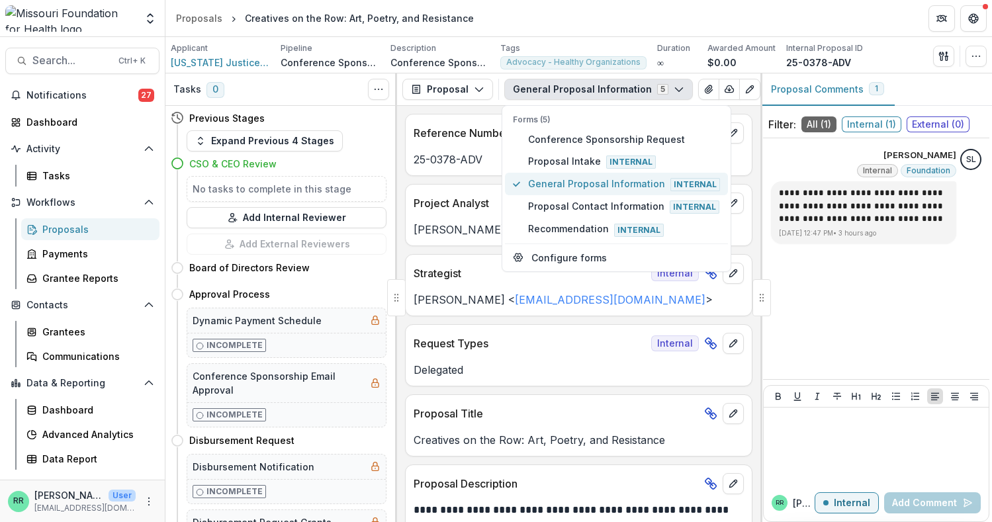
click at [630, 181] on span "General Proposal Information Internal" at bounding box center [624, 184] width 192 height 15
click at [704, 87] on icon "View Attached Files" at bounding box center [709, 89] width 11 height 11
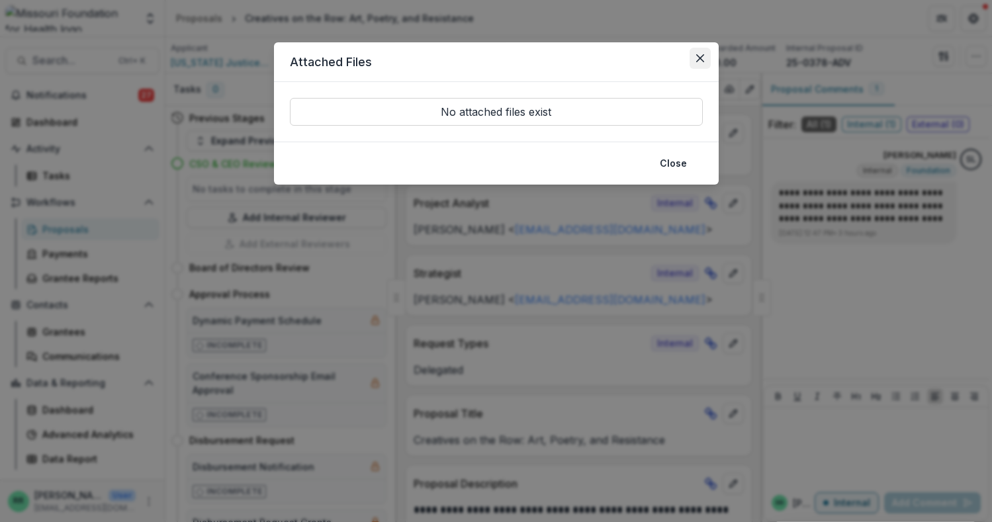
click at [699, 57] on icon "Close" at bounding box center [700, 58] width 8 height 8
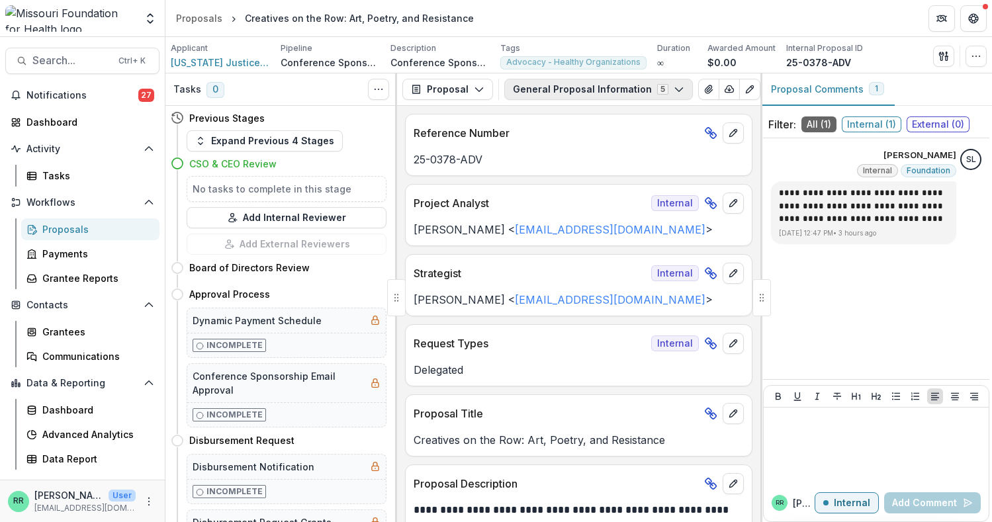
click at [603, 90] on button "General Proposal Information 5" at bounding box center [598, 89] width 189 height 21
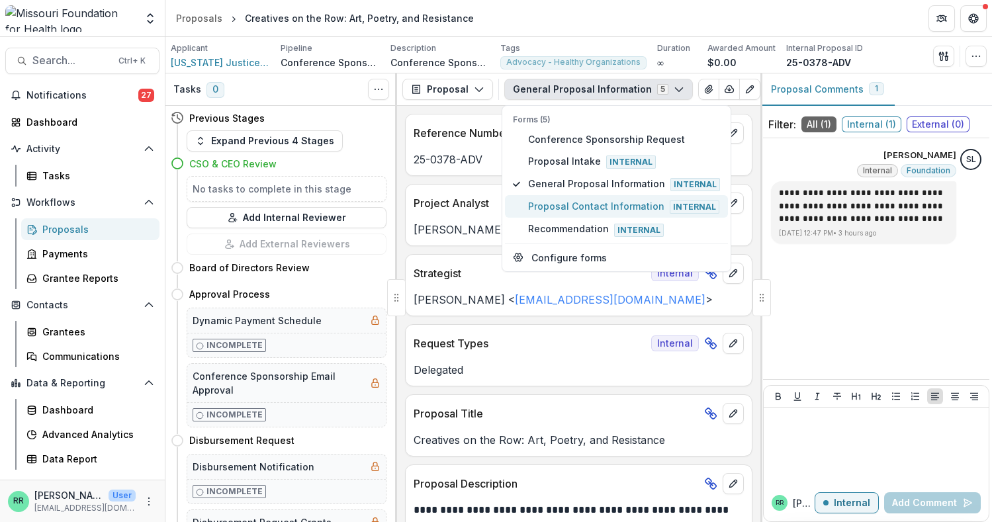
click at [557, 199] on button "Proposal Contact Information Internal" at bounding box center [616, 206] width 223 height 23
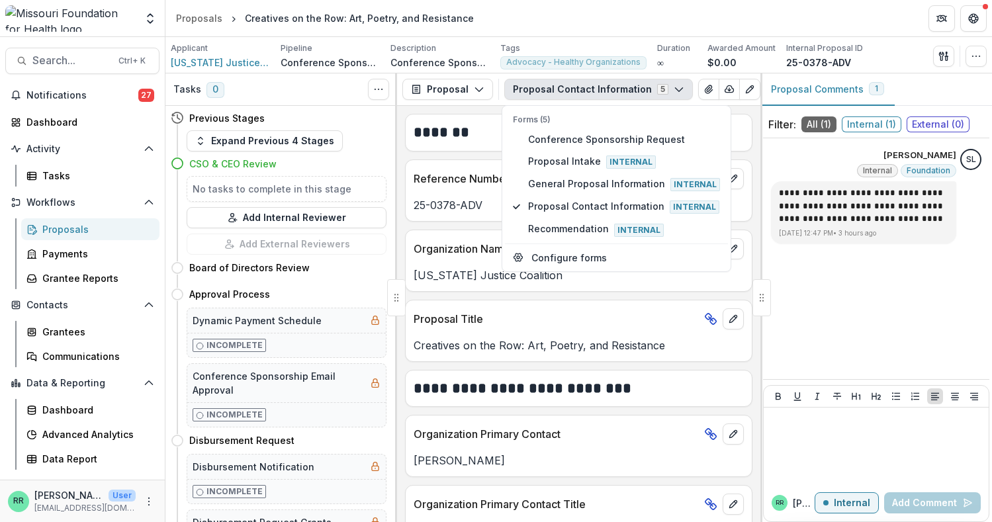
click at [706, 319] on icon at bounding box center [710, 318] width 13 height 13
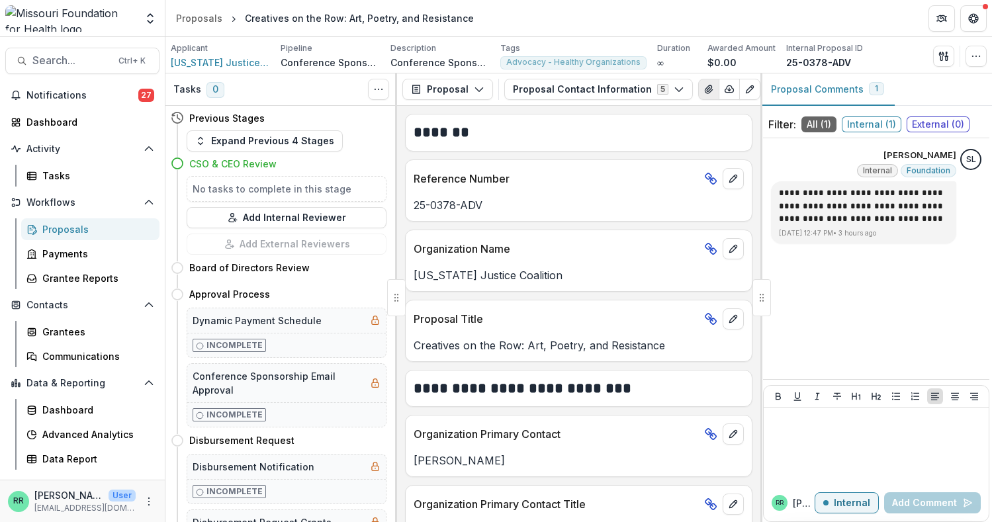
click at [705, 87] on icon "View Attached Files" at bounding box center [708, 89] width 7 height 8
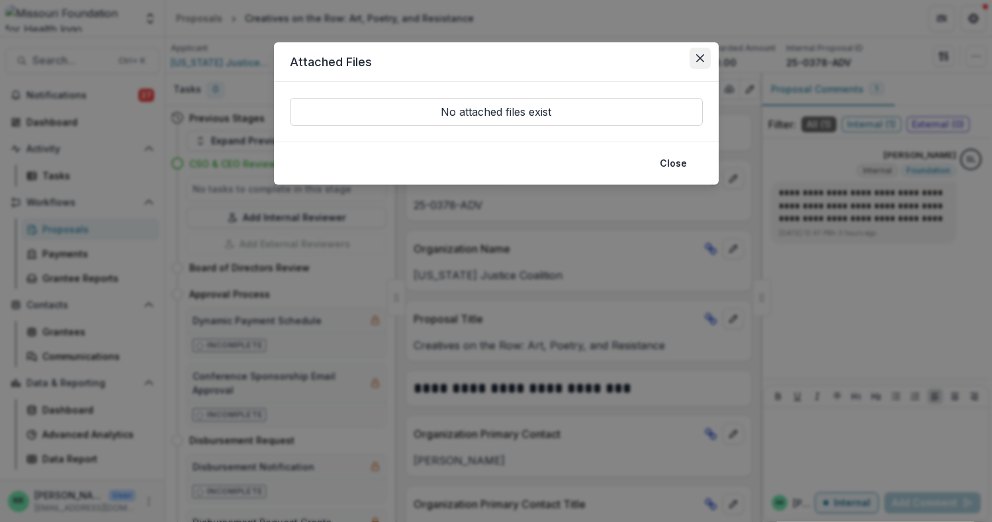
click at [698, 54] on icon "Close" at bounding box center [700, 58] width 8 height 8
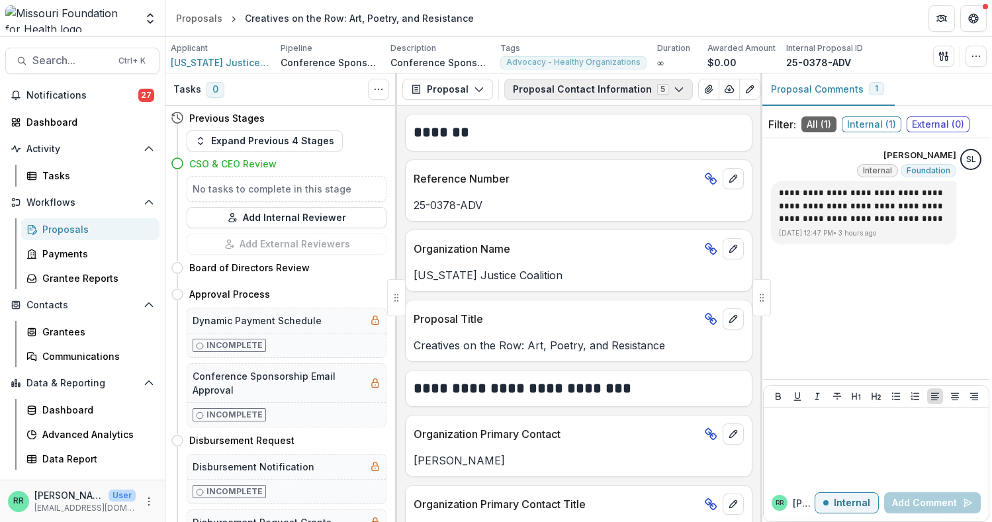
click at [674, 86] on icon "button" at bounding box center [679, 89] width 11 height 11
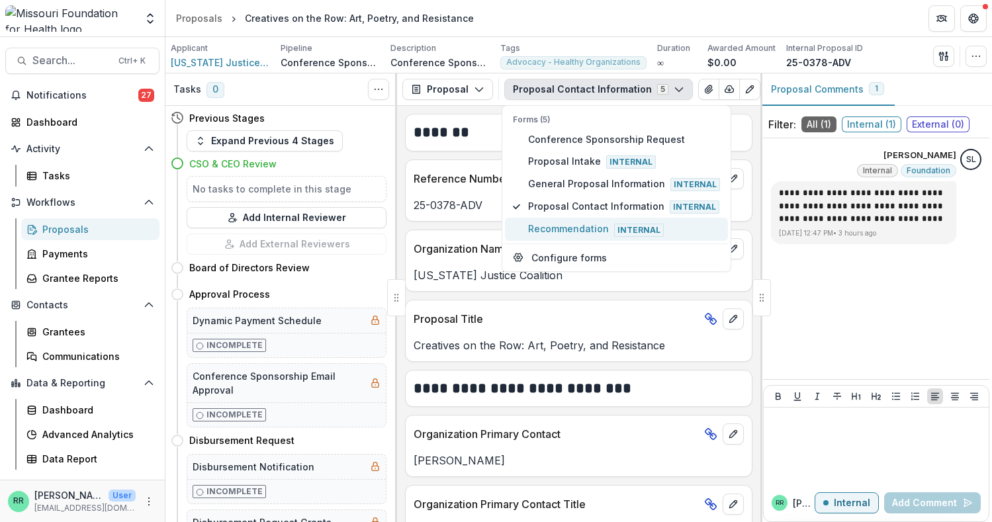
click at [563, 224] on span "Recommendation Internal" at bounding box center [624, 229] width 192 height 15
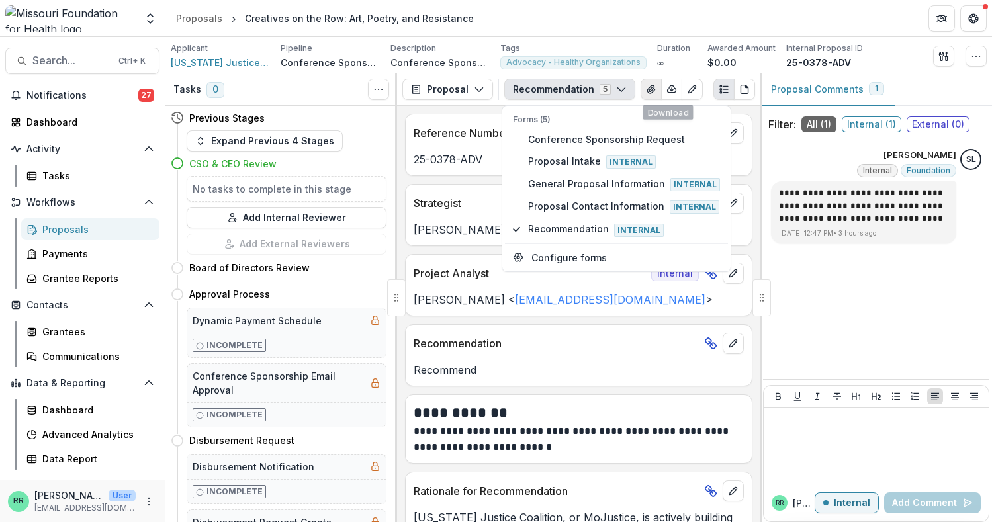
click at [647, 89] on icon "View Attached Files" at bounding box center [650, 89] width 7 height 8
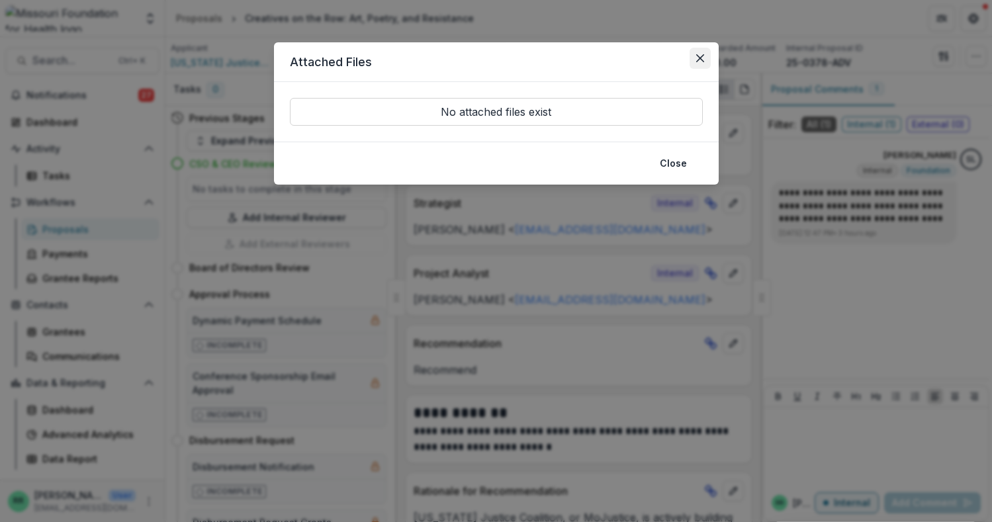
click at [698, 59] on icon "Close" at bounding box center [700, 58] width 8 height 8
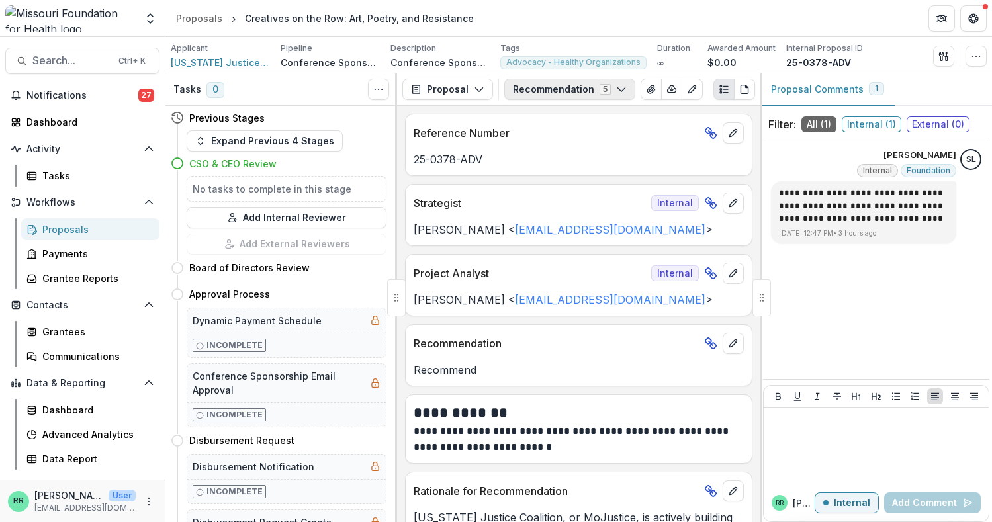
click at [625, 87] on button "Recommendation 5" at bounding box center [569, 89] width 131 height 21
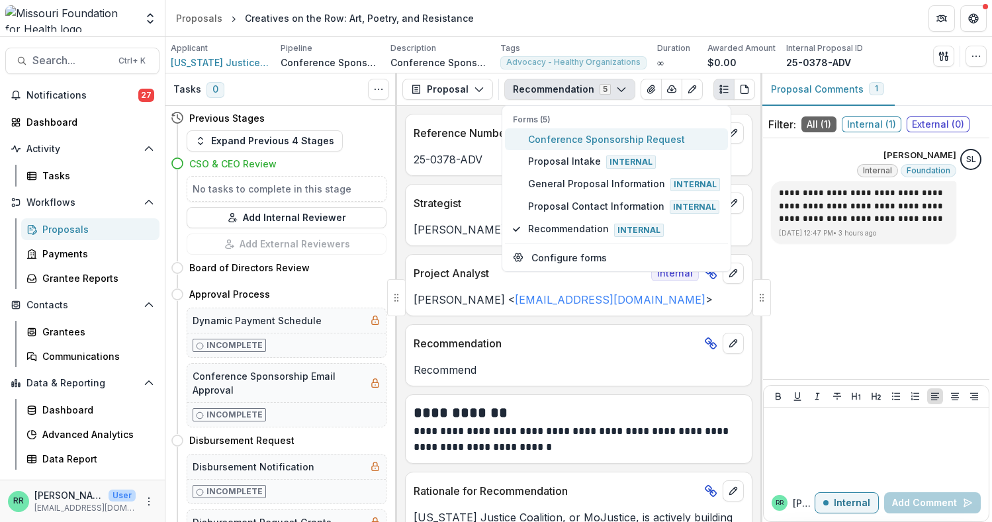
click at [546, 128] on button "Conference Sponsorship Request" at bounding box center [616, 139] width 223 height 22
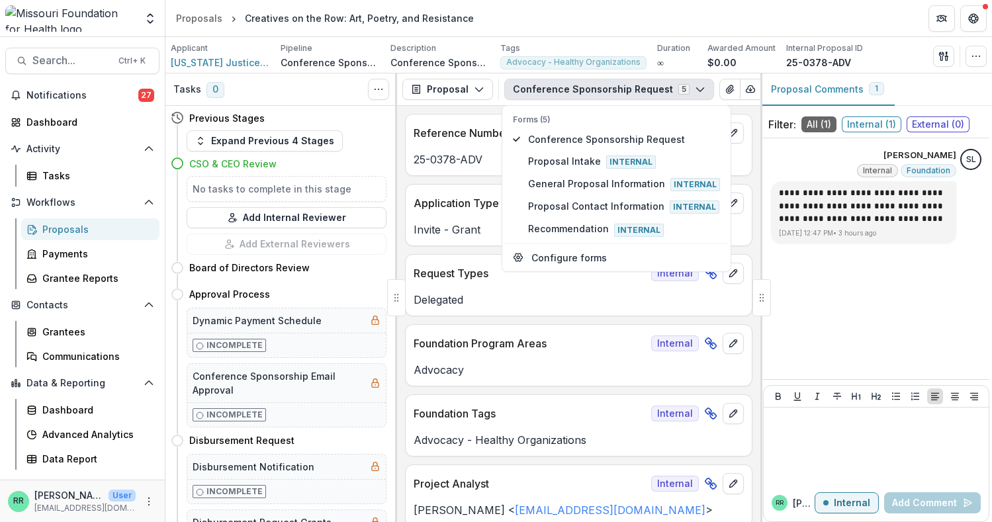
click at [702, 68] on div "Applicant [US_STATE] Justice Coalition Pipeline Conference Sponsorship Descript…" at bounding box center [517, 55] width 692 height 27
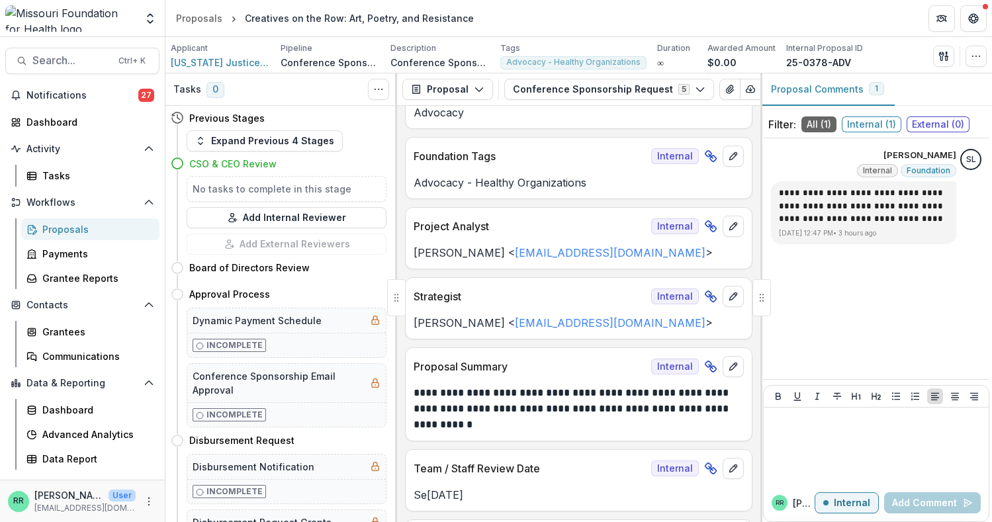
scroll to position [265, 0]
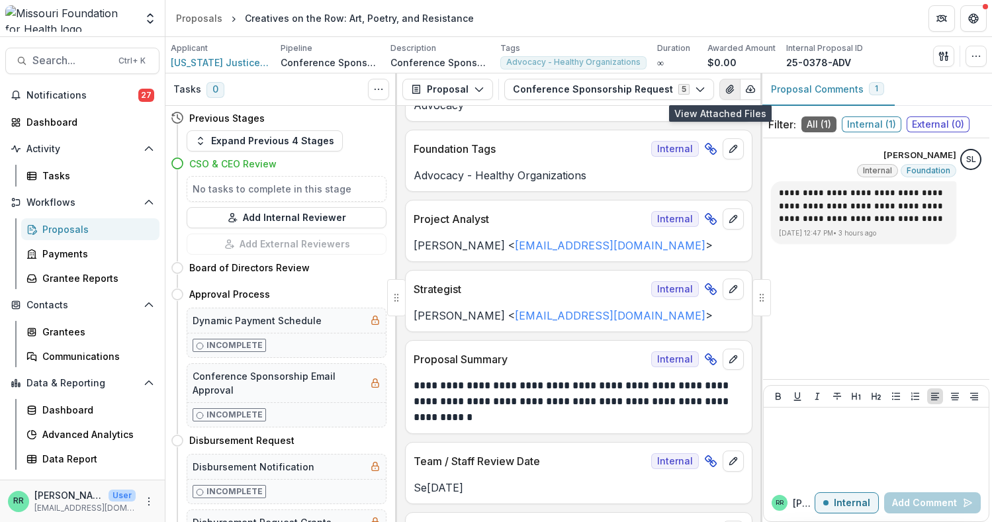
click at [719, 95] on button "View Attached Files" at bounding box center [729, 89] width 21 height 21
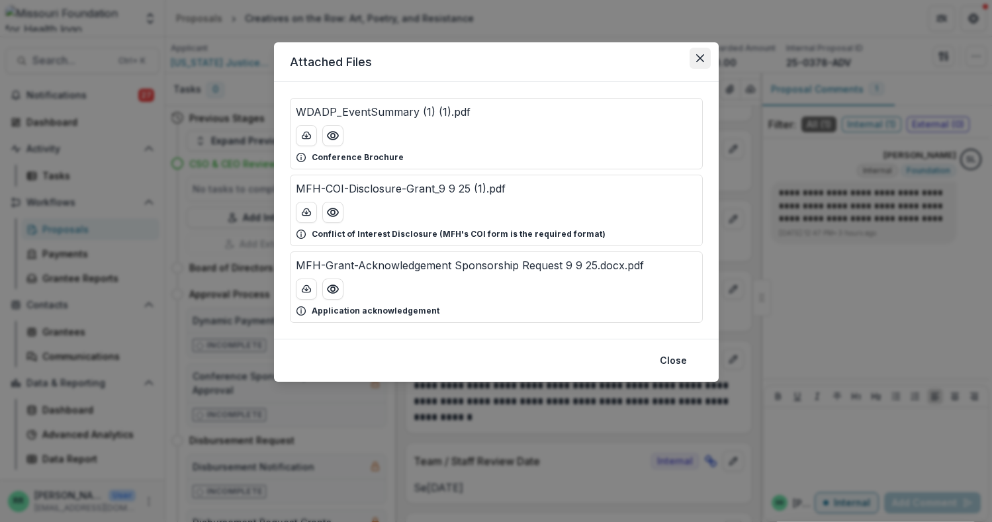
click at [698, 62] on icon "Close" at bounding box center [700, 58] width 8 height 8
